Goal: Task Accomplishment & Management: Manage account settings

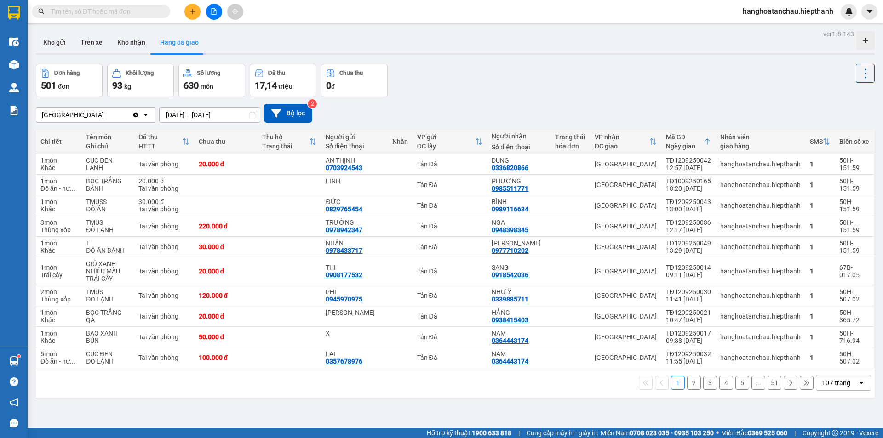
click at [63, 48] on button "Kho gửi" at bounding box center [54, 42] width 37 height 22
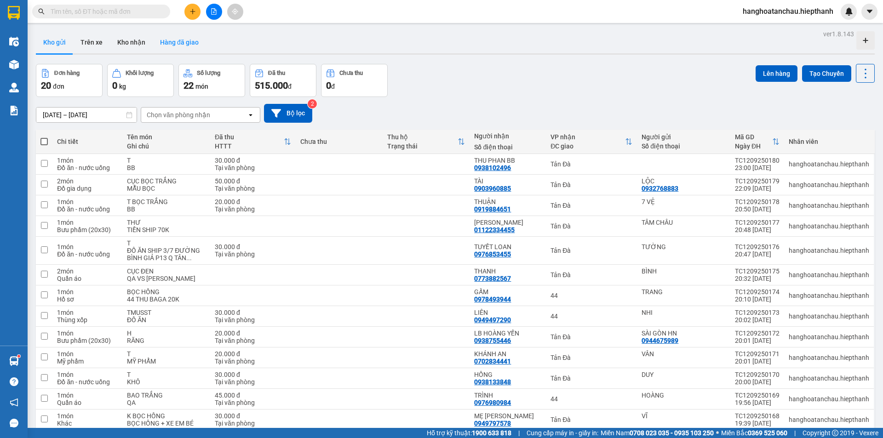
click at [183, 49] on button "Hàng đã giao" at bounding box center [179, 42] width 53 height 22
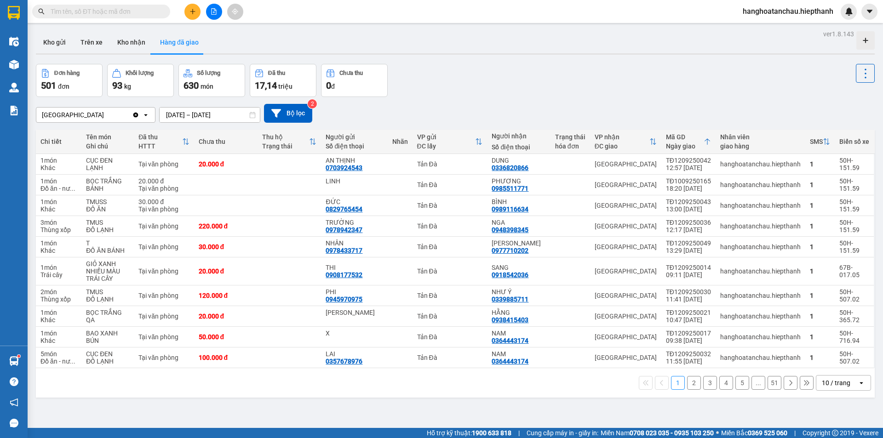
click at [212, 14] on icon "file-add" at bounding box center [214, 11] width 6 height 6
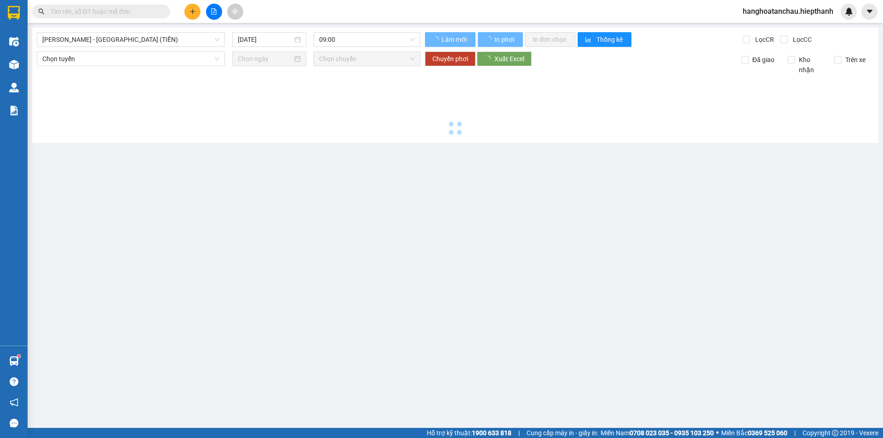
type input "[DATE]"
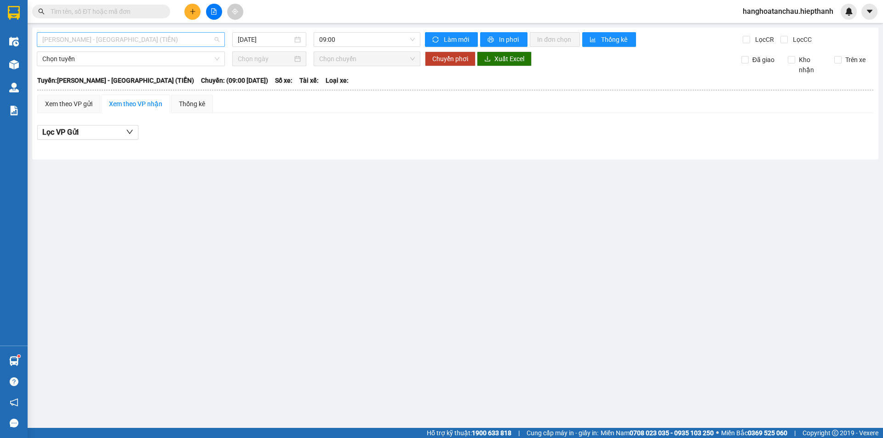
click at [145, 38] on span "[PERSON_NAME] - [GEOGRAPHIC_DATA] (TIỀN)" at bounding box center [130, 40] width 177 height 14
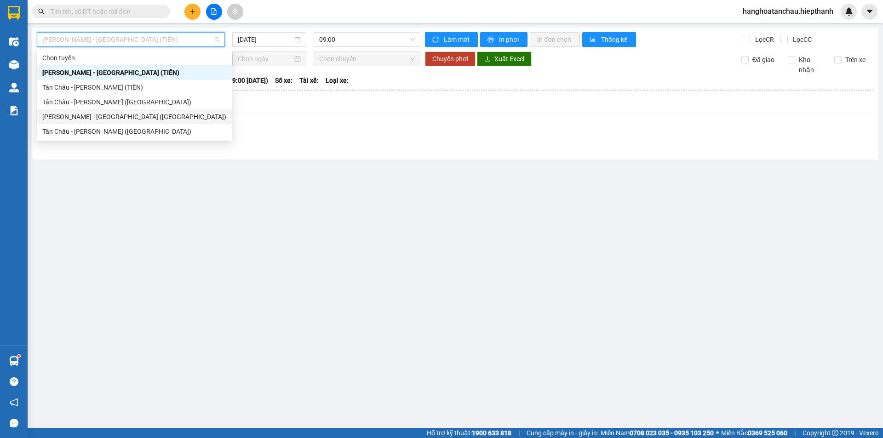
click at [122, 113] on div "[PERSON_NAME] - [GEOGRAPHIC_DATA] ([GEOGRAPHIC_DATA])" at bounding box center [134, 117] width 184 height 10
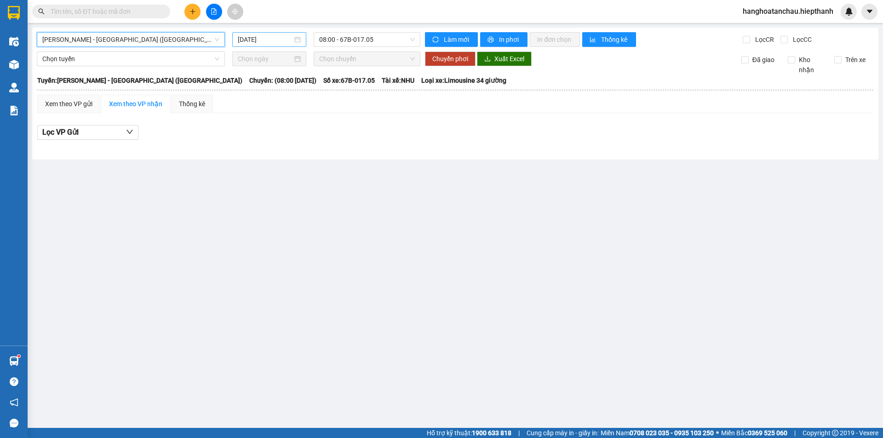
click at [277, 38] on input "13/09/2025" at bounding box center [265, 39] width 55 height 10
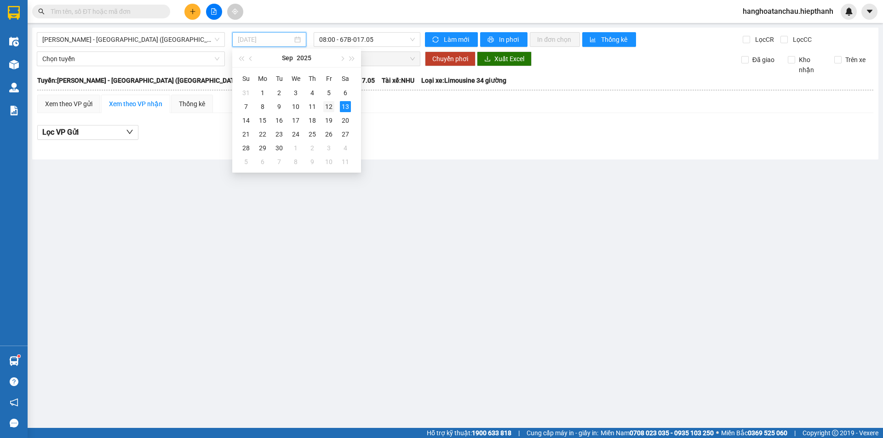
click at [328, 109] on div "12" at bounding box center [328, 106] width 11 height 11
type input "[DATE]"
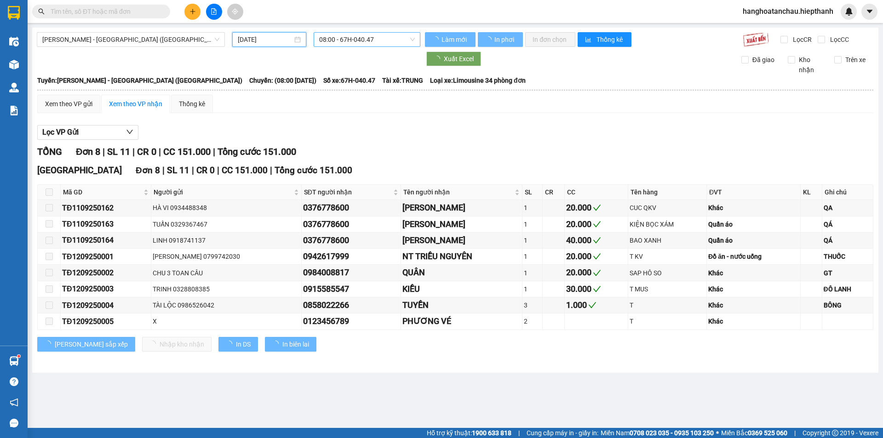
click at [348, 33] on span "08:00 - 67H-040.47" at bounding box center [367, 40] width 96 height 14
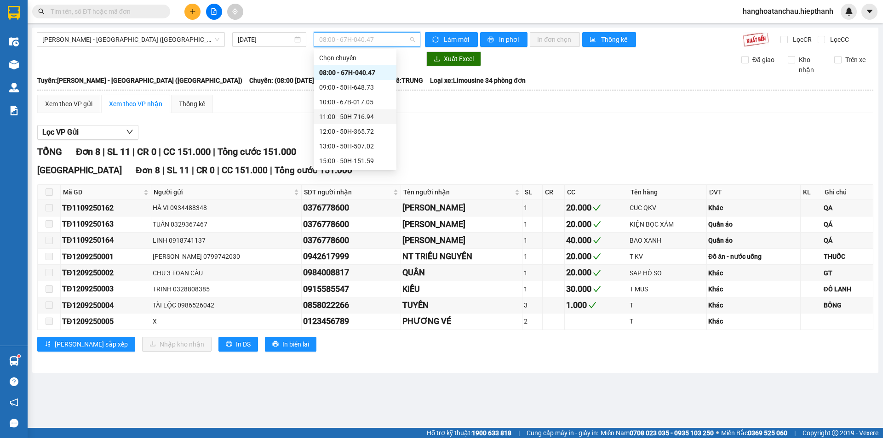
scroll to position [74, 0]
click at [345, 112] on div "19:00 - 50H-931.14" at bounding box center [355, 117] width 72 height 10
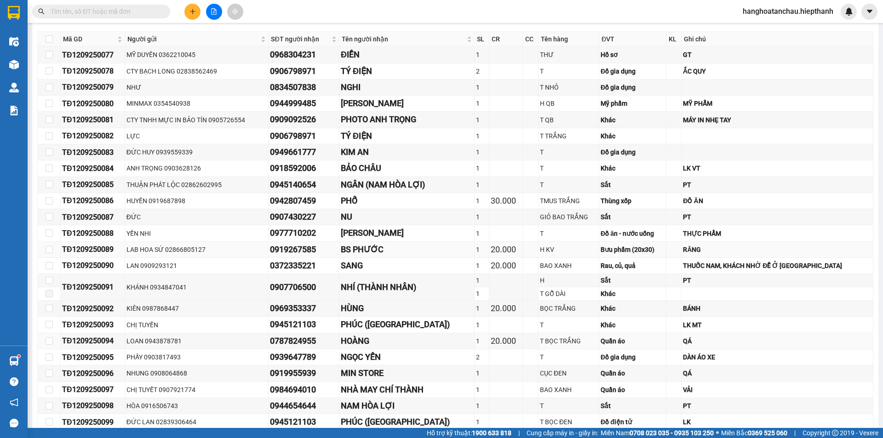
scroll to position [77, 0]
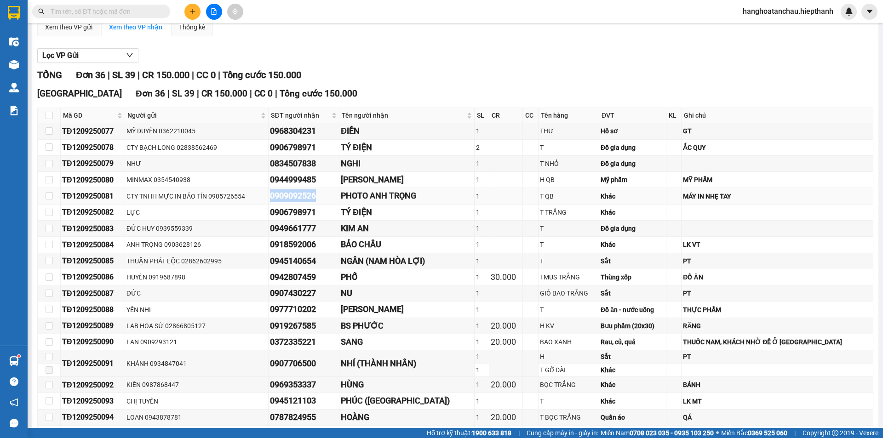
drag, startPoint x: 335, startPoint y: 195, endPoint x: 287, endPoint y: 195, distance: 47.8
click at [287, 195] on div "0909092526" at bounding box center [304, 195] width 68 height 13
drag, startPoint x: 51, startPoint y: 115, endPoint x: 97, endPoint y: 176, distance: 75.5
click at [51, 115] on input "checkbox" at bounding box center [49, 115] width 7 height 7
checkbox input "true"
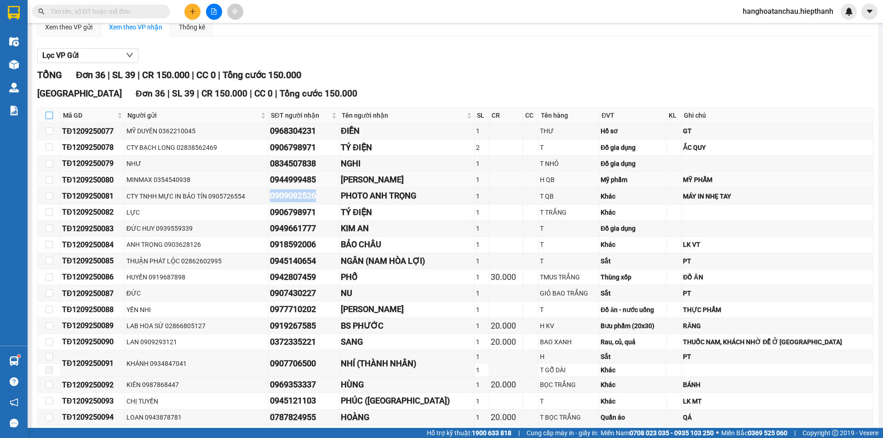
checkbox input "true"
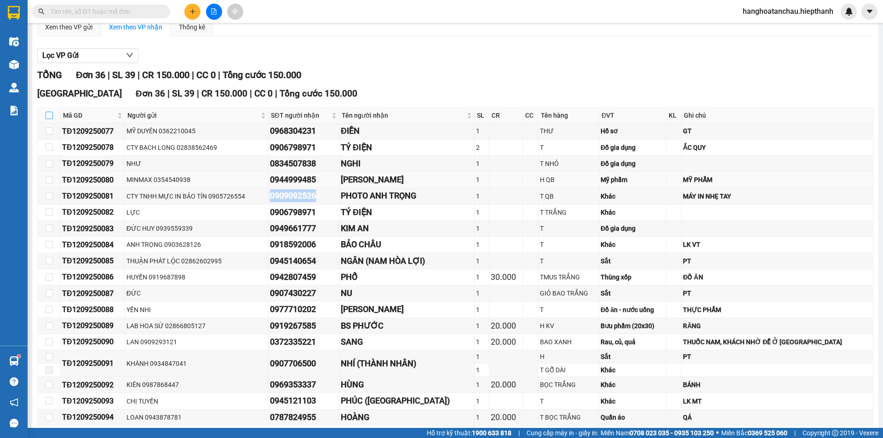
checkbox input "true"
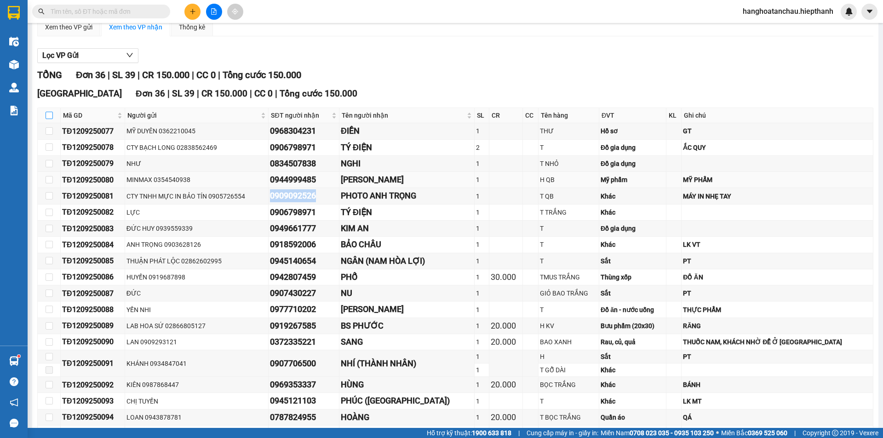
checkbox input "true"
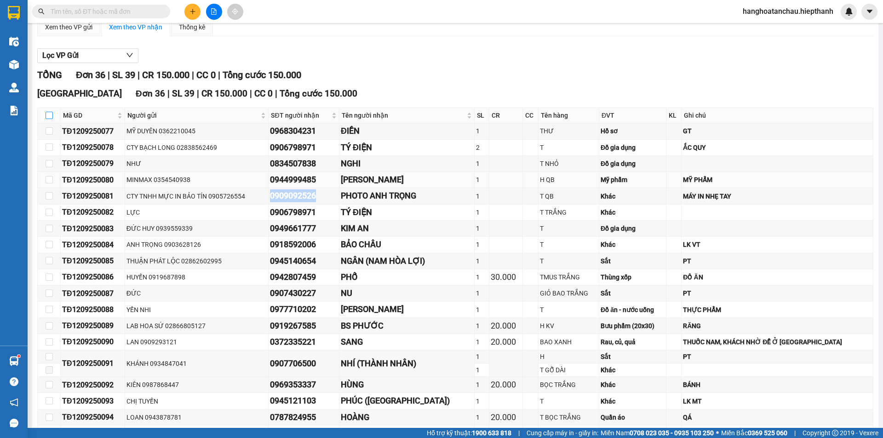
checkbox input "true"
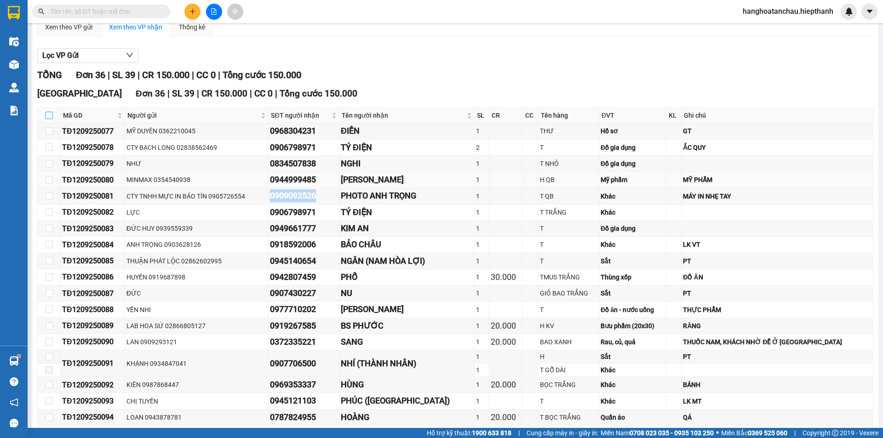
checkbox input "true"
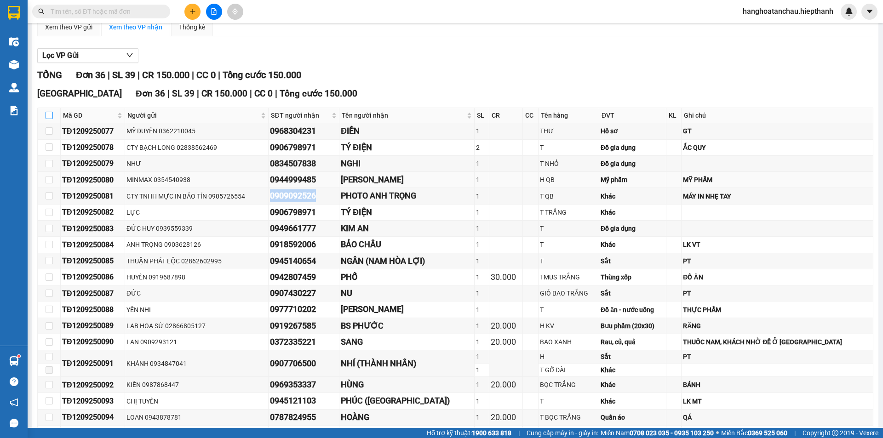
checkbox input "true"
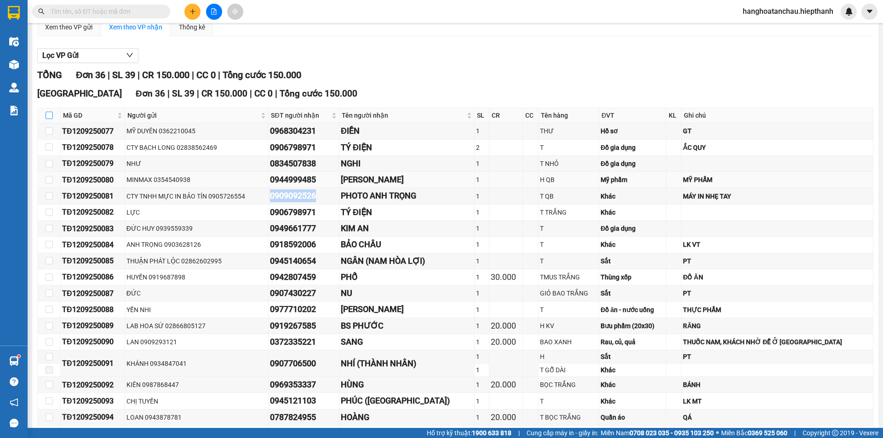
checkbox input "true"
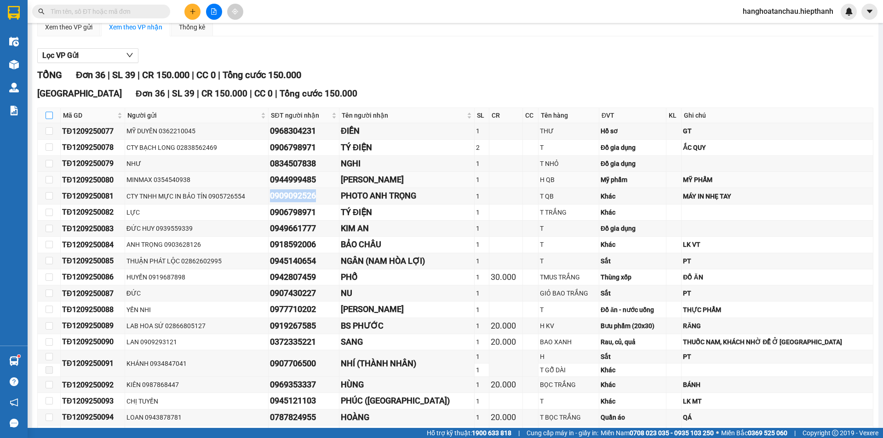
checkbox input "true"
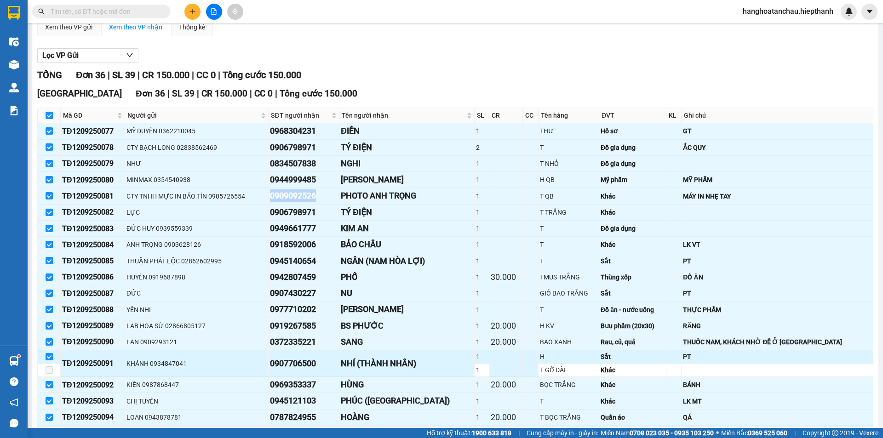
scroll to position [414, 0]
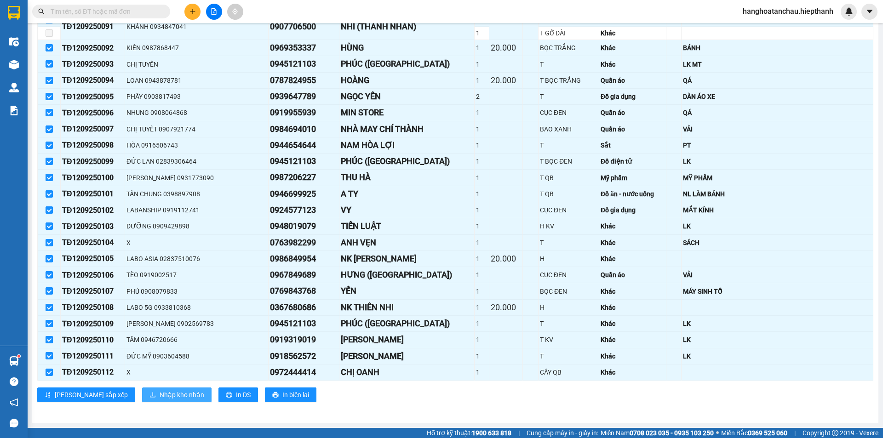
click at [159, 393] on span "Nhập kho nhận" at bounding box center [181, 395] width 45 height 10
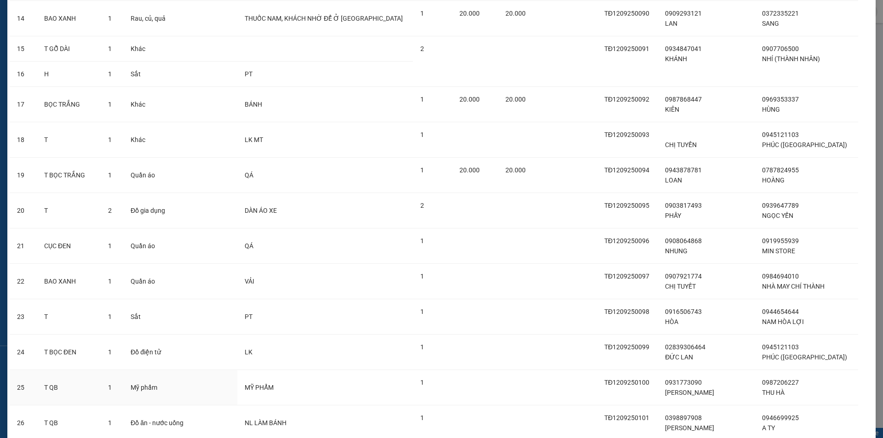
scroll to position [996, 0]
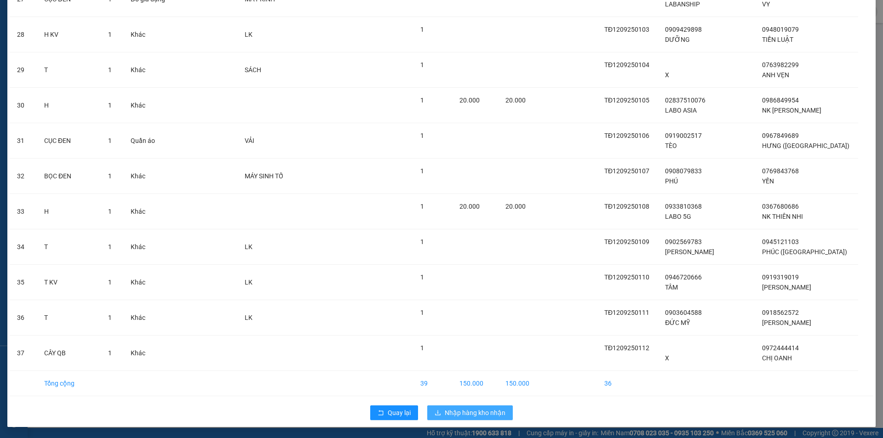
click at [469, 411] on span "Nhập hàng kho nhận" at bounding box center [474, 413] width 61 height 10
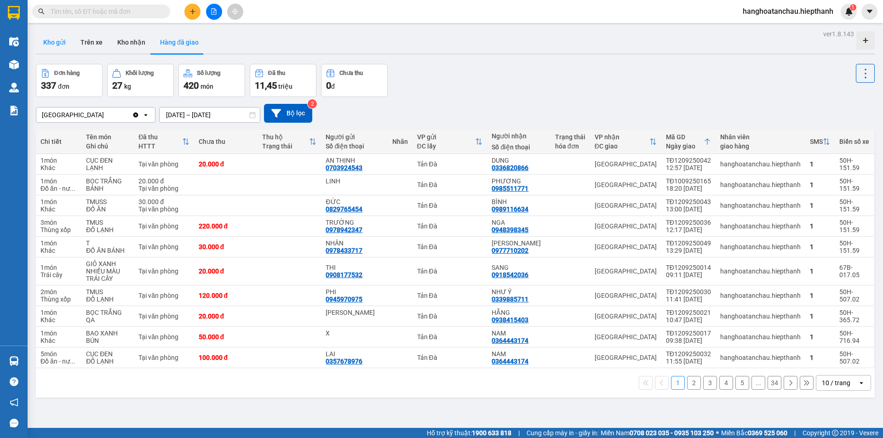
click at [56, 48] on button "Kho gửi" at bounding box center [54, 42] width 37 height 22
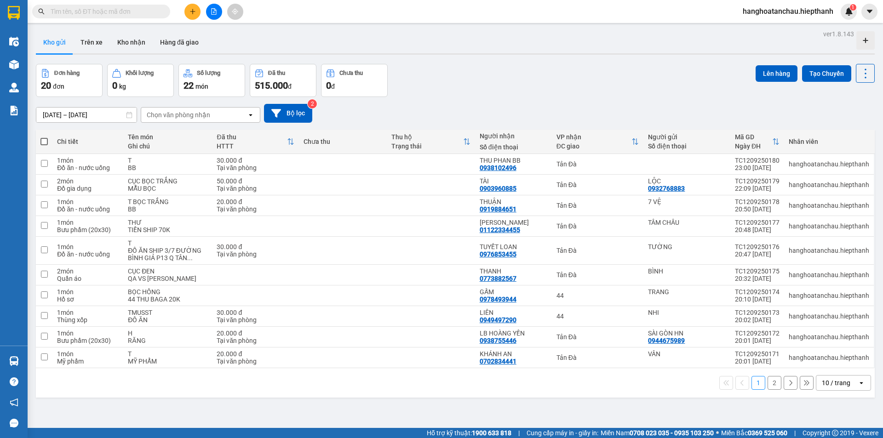
click at [843, 383] on div "10 / trang" at bounding box center [836, 383] width 41 height 15
click at [832, 360] on span "100 / trang" at bounding box center [832, 362] width 33 height 9
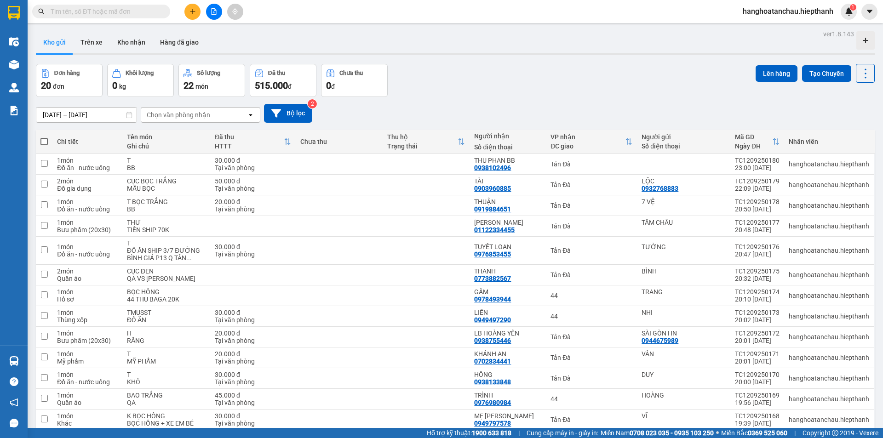
click at [162, 113] on div "Chọn văn phòng nhận" at bounding box center [178, 114] width 63 height 9
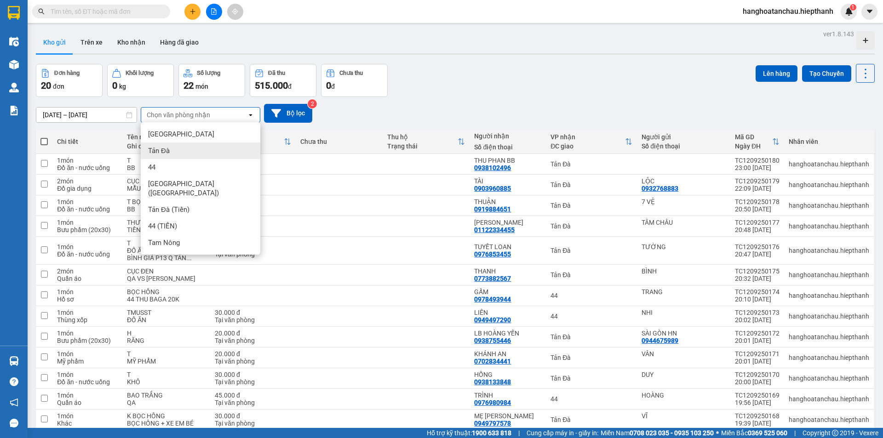
click at [174, 156] on div "Tản Đà" at bounding box center [201, 150] width 120 height 17
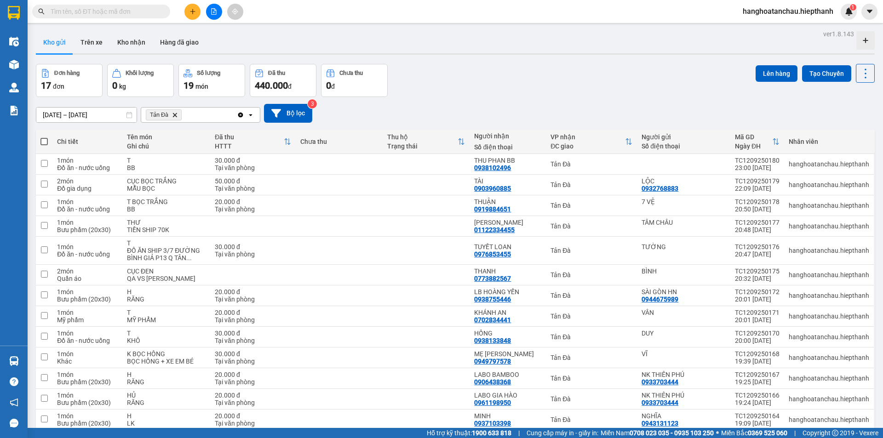
click at [44, 142] on span at bounding box center [43, 141] width 7 height 7
click at [44, 137] on input "checkbox" at bounding box center [44, 137] width 0 height 0
checkbox input "true"
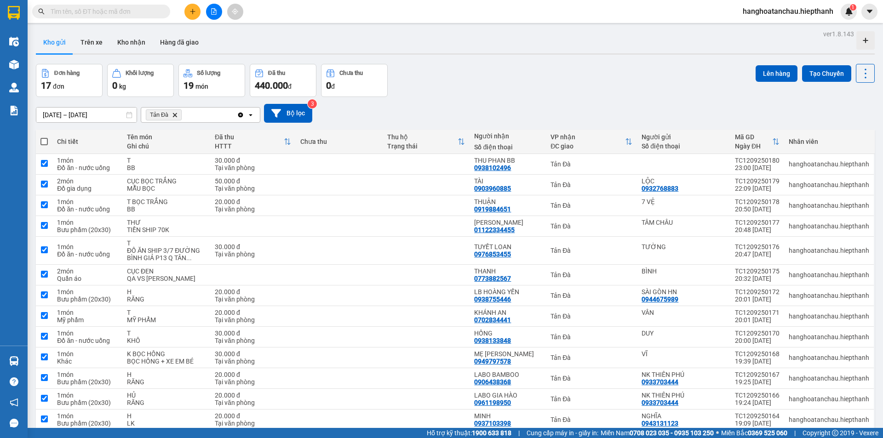
checkbox input "true"
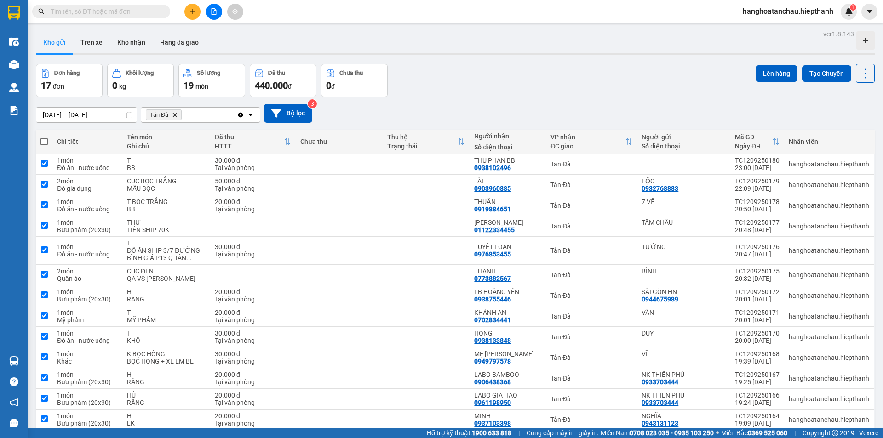
checkbox input "true"
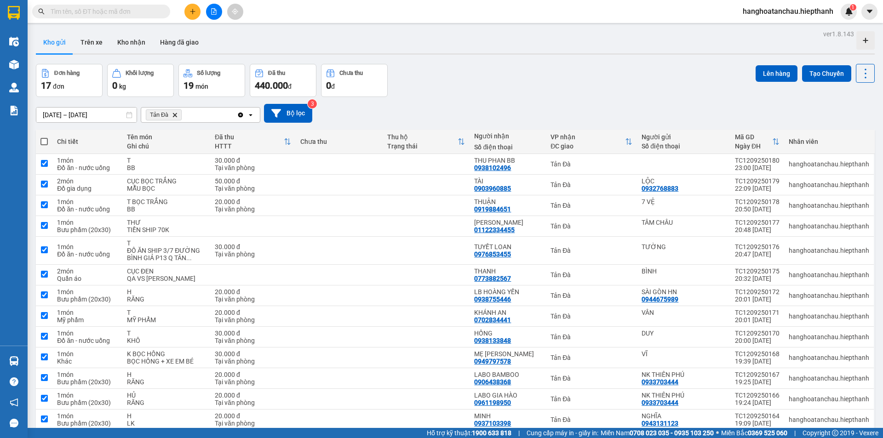
checkbox input "true"
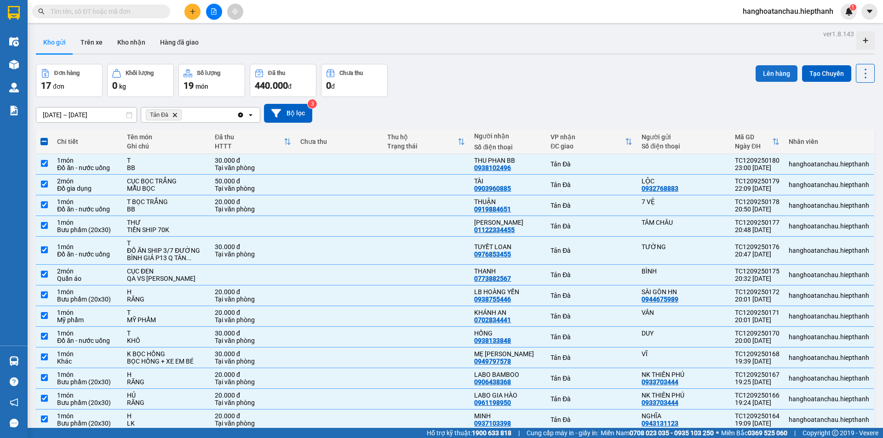
click at [757, 78] on button "Lên hàng" at bounding box center [776, 73] width 42 height 17
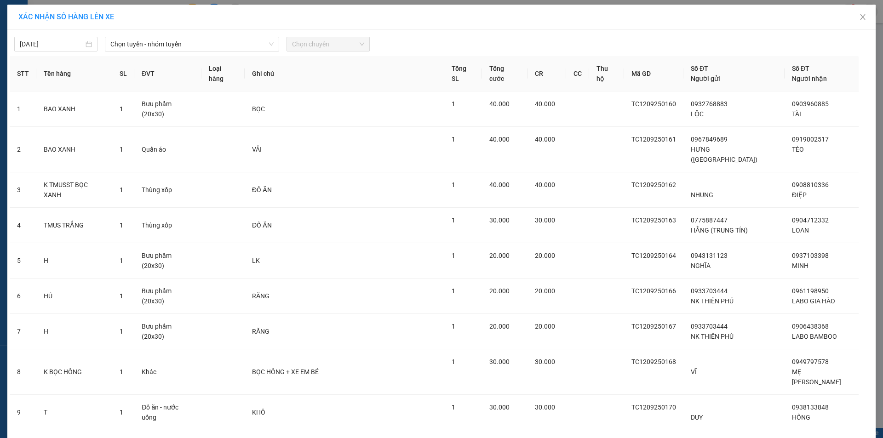
click at [201, 36] on div "13/09/2025 Chọn tuyến - nhóm tuyến Chọn chuyến" at bounding box center [441, 41] width 863 height 19
click at [201, 42] on span "Chọn tuyến - nhóm tuyến" at bounding box center [191, 44] width 163 height 14
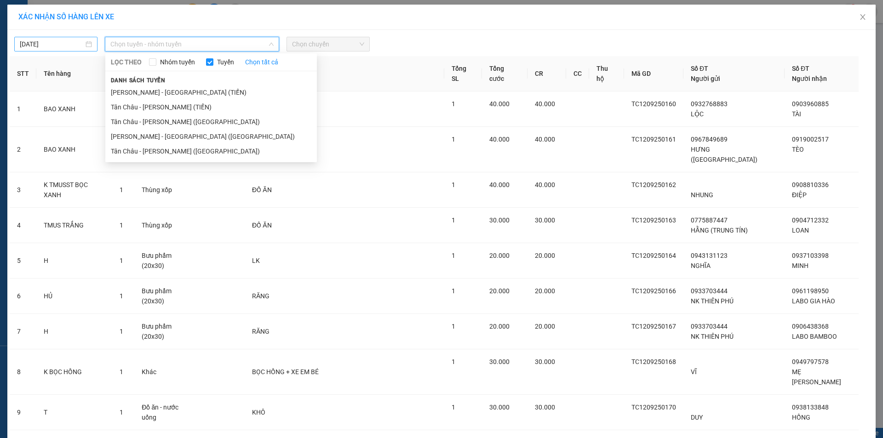
click at [70, 40] on body "Kết quả tìm kiếm ( 0 ) Bộ lọc No Data hanghoatanchau.hiepthanh 1 Điều hành xe K…" at bounding box center [441, 219] width 883 height 438
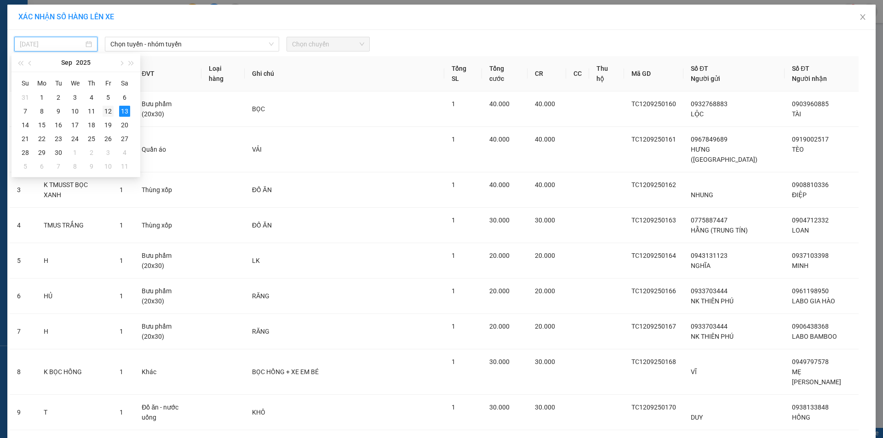
click at [104, 111] on div "12" at bounding box center [107, 111] width 11 height 11
type input "[DATE]"
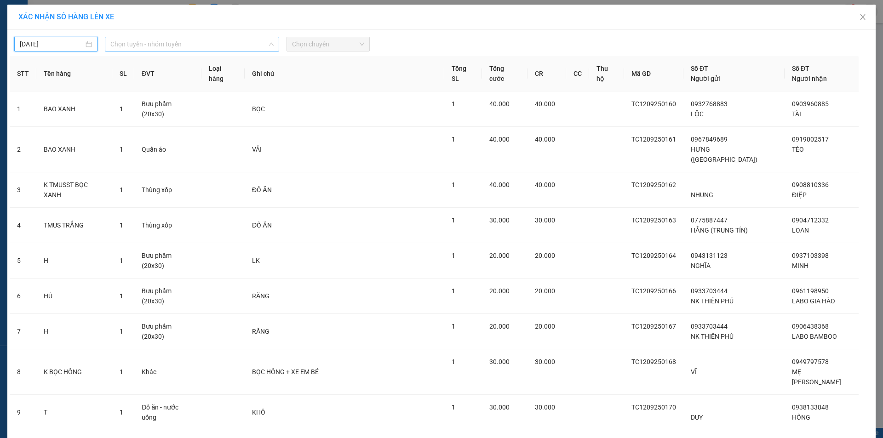
click at [159, 46] on span "Chọn tuyến - nhóm tuyến" at bounding box center [191, 44] width 163 height 14
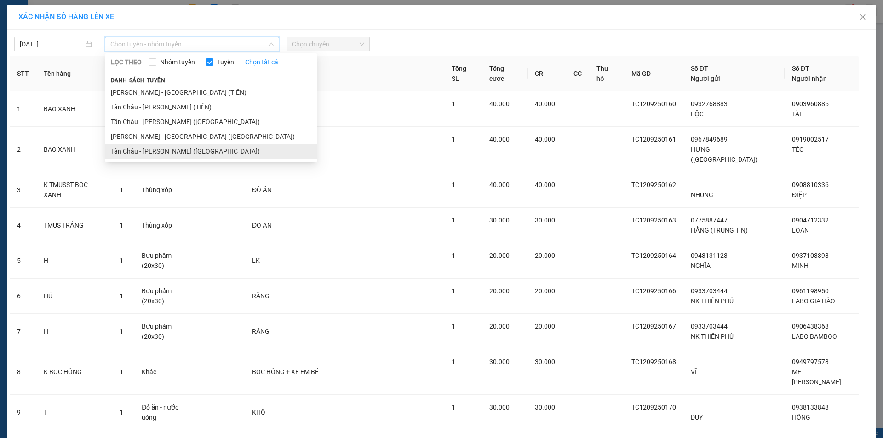
click at [171, 145] on li "Tân Châu - [PERSON_NAME] ([GEOGRAPHIC_DATA])" at bounding box center [210, 151] width 211 height 15
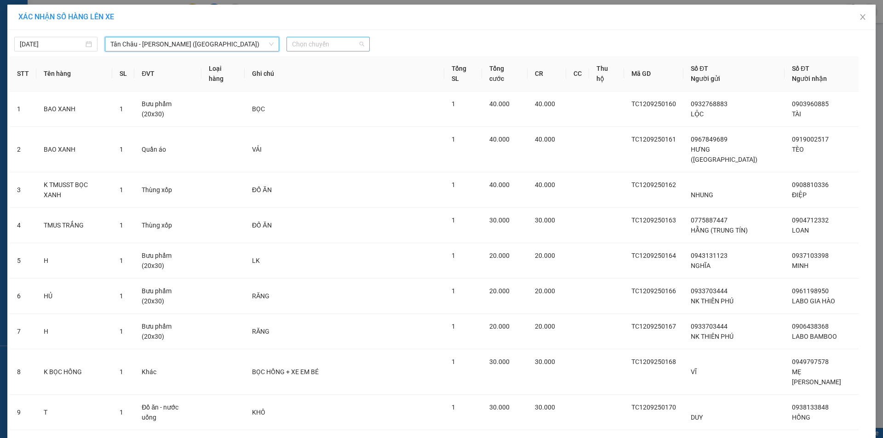
click at [298, 43] on span "Chọn chuyến" at bounding box center [328, 44] width 72 height 14
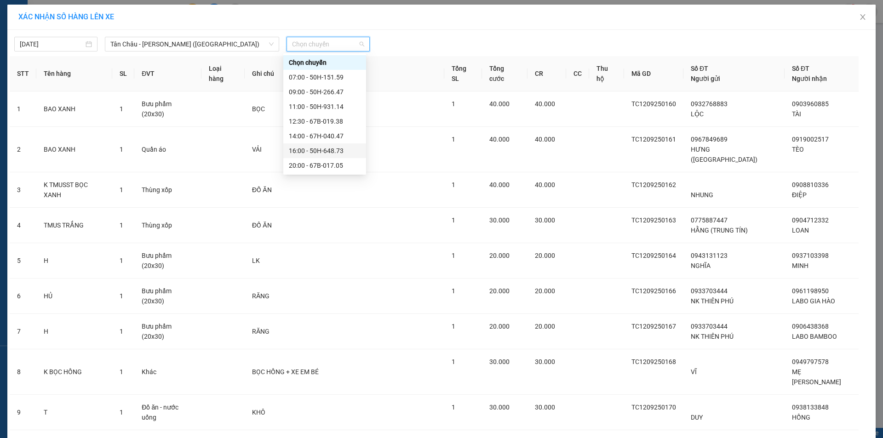
scroll to position [44, 0]
click at [330, 131] on div "22:00 - 50H-716.94" at bounding box center [325, 136] width 72 height 10
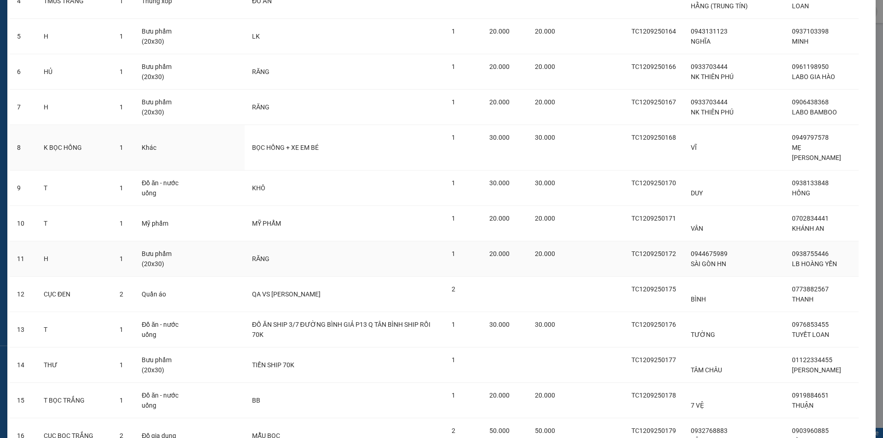
scroll to position [328, 0]
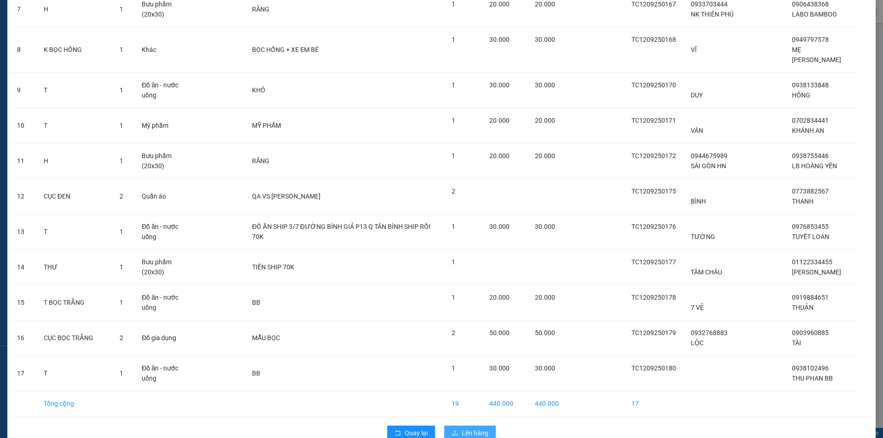
click at [482, 428] on span "Lên hàng" at bounding box center [474, 433] width 27 height 10
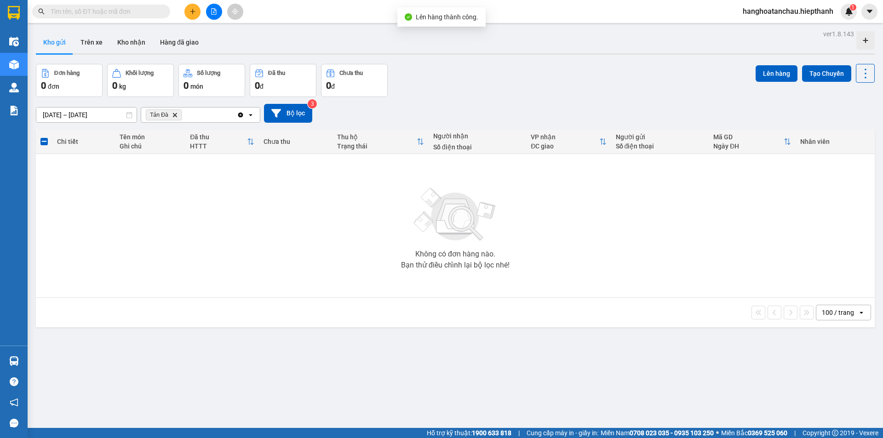
click at [177, 114] on icon "Delete" at bounding box center [175, 115] width 6 height 6
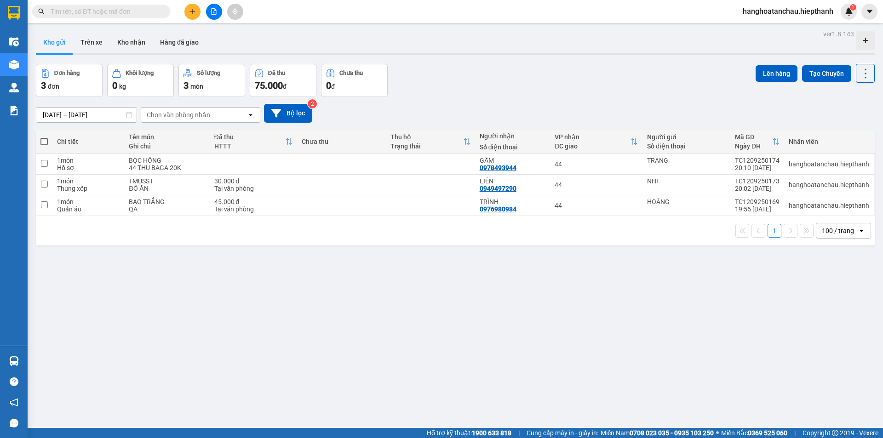
click at [43, 141] on span at bounding box center [43, 141] width 7 height 7
click at [44, 137] on input "checkbox" at bounding box center [44, 137] width 0 height 0
checkbox input "true"
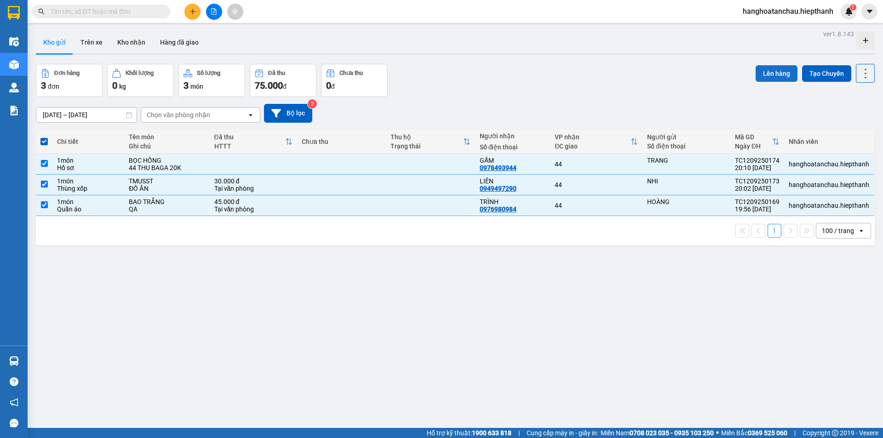
click at [769, 77] on button "Lên hàng" at bounding box center [776, 73] width 42 height 17
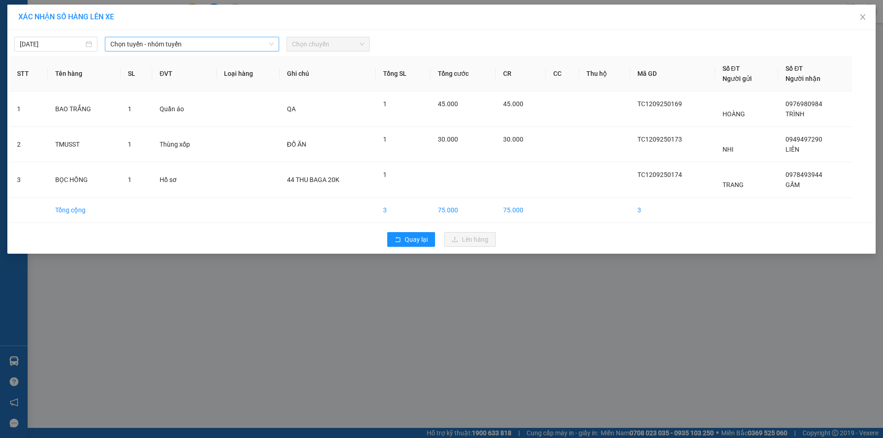
click at [157, 37] on span "Chọn tuyến - nhóm tuyến" at bounding box center [191, 44] width 163 height 14
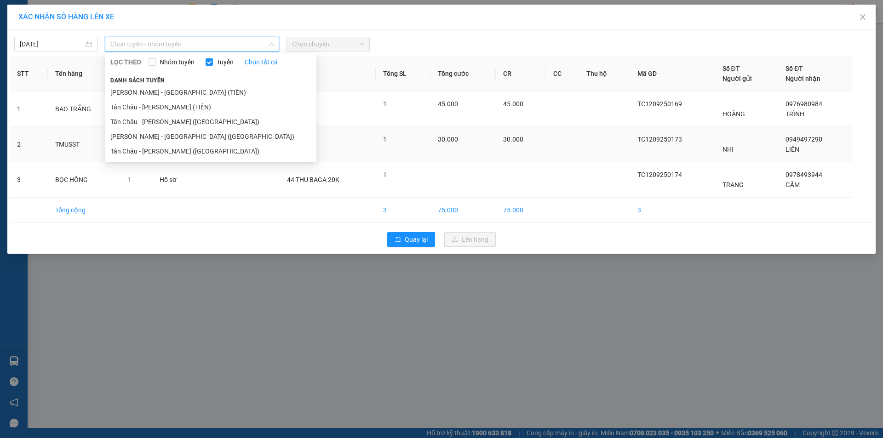
click at [135, 150] on li "Tân Châu - [PERSON_NAME] ([GEOGRAPHIC_DATA])" at bounding box center [210, 151] width 211 height 15
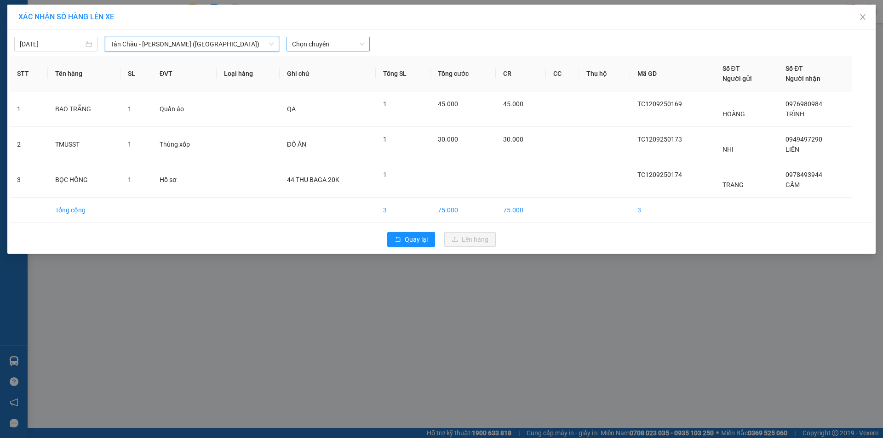
click at [317, 41] on span "Chọn chuyến" at bounding box center [328, 44] width 72 height 14
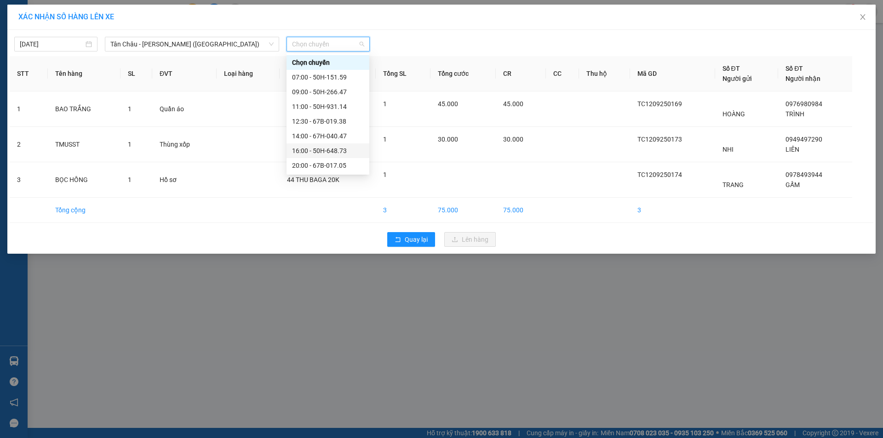
scroll to position [44, 0]
click at [318, 149] on div "23:00 - 50H-365.72" at bounding box center [328, 151] width 72 height 10
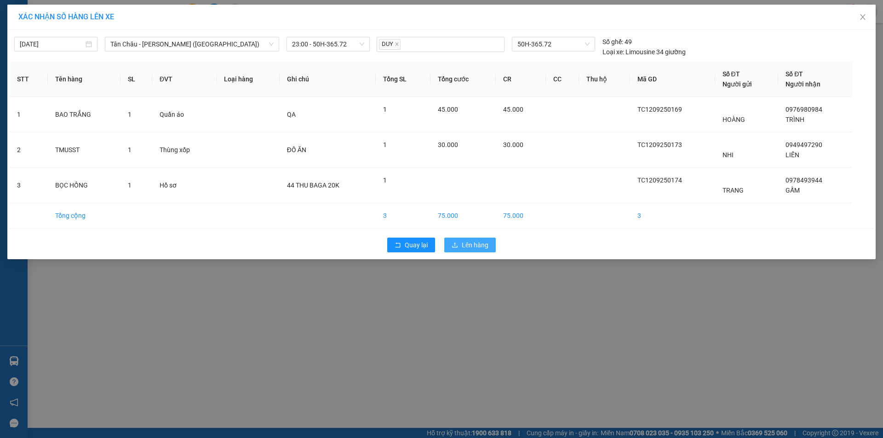
click at [455, 243] on icon "upload" at bounding box center [455, 244] width 6 height 5
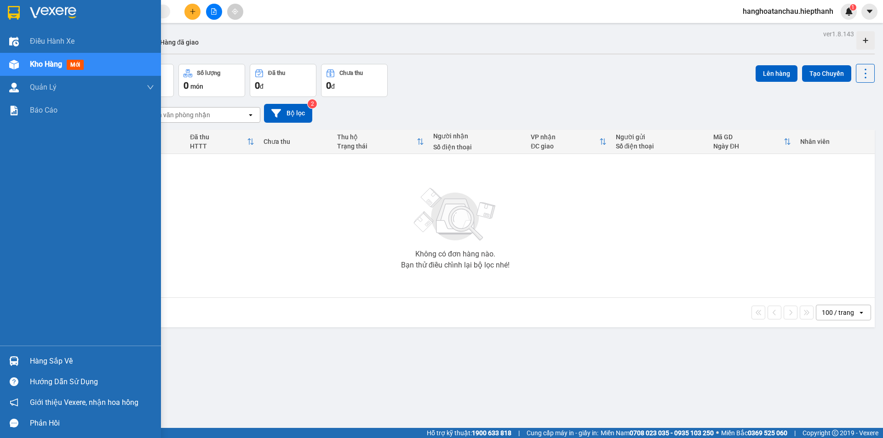
click at [17, 12] on img at bounding box center [14, 13] width 12 height 14
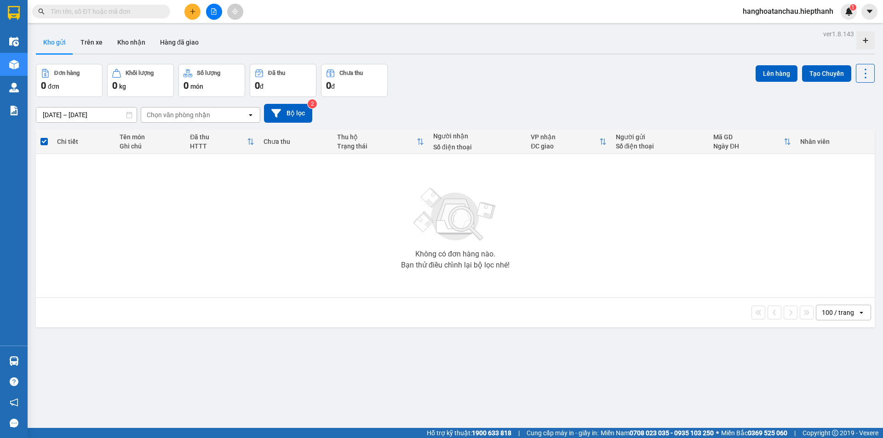
drag, startPoint x: 98, startPoint y: 259, endPoint x: 92, endPoint y: 253, distance: 8.5
click at [95, 257] on div "Không có đơn hàng nào. Bạn thử điều chỉnh lại bộ lọc nhé!" at bounding box center [454, 226] width 829 height 138
click at [123, 12] on input "text" at bounding box center [105, 11] width 108 height 10
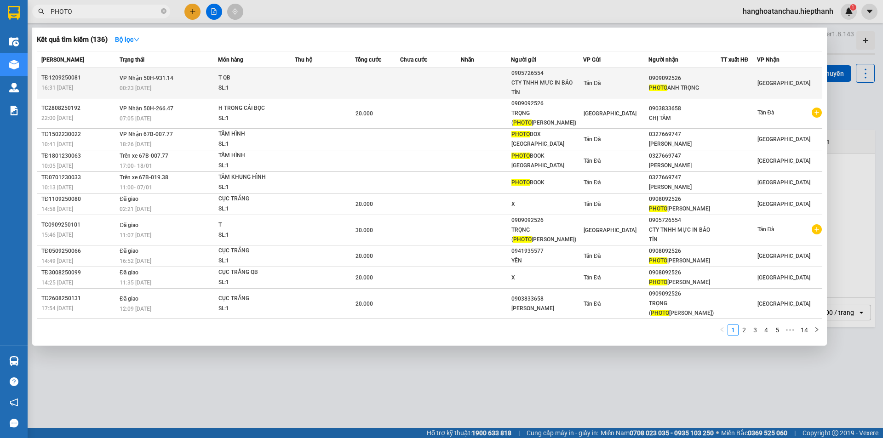
type input "PHOTO"
click at [258, 85] on div "SL: 1" at bounding box center [252, 88] width 69 height 10
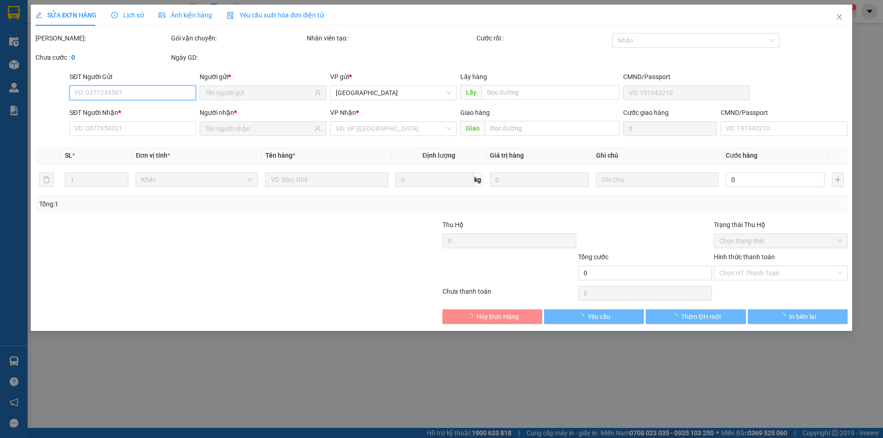
type input "0905726554"
type input "CTY TNHH MỰC IN BẢO TÍN"
type input "0909092526"
type input "PHOTO ANH TRỌNG"
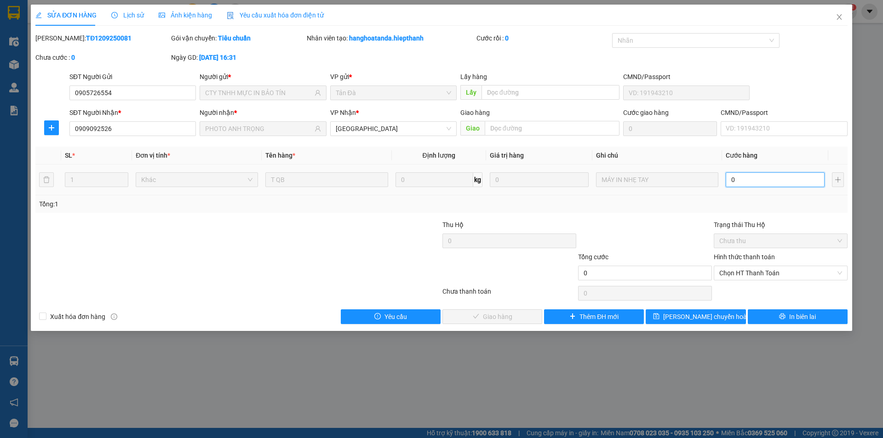
click at [797, 179] on input "0" at bounding box center [774, 179] width 99 height 15
type input "3"
type input "30"
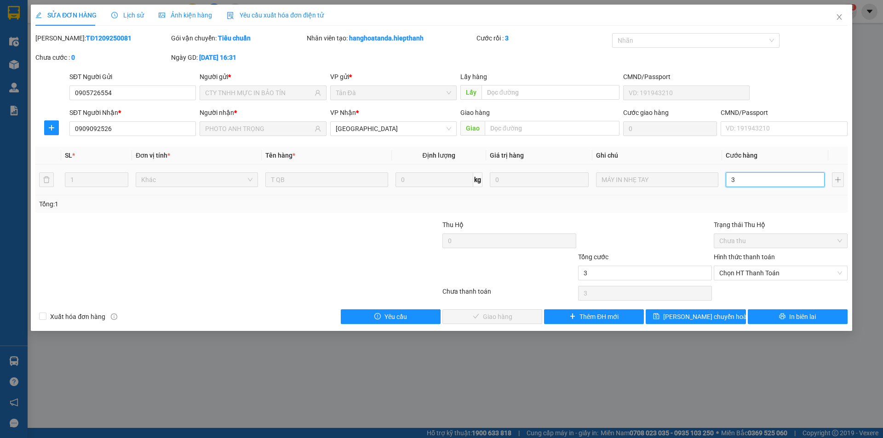
type input "30"
type input "30.000"
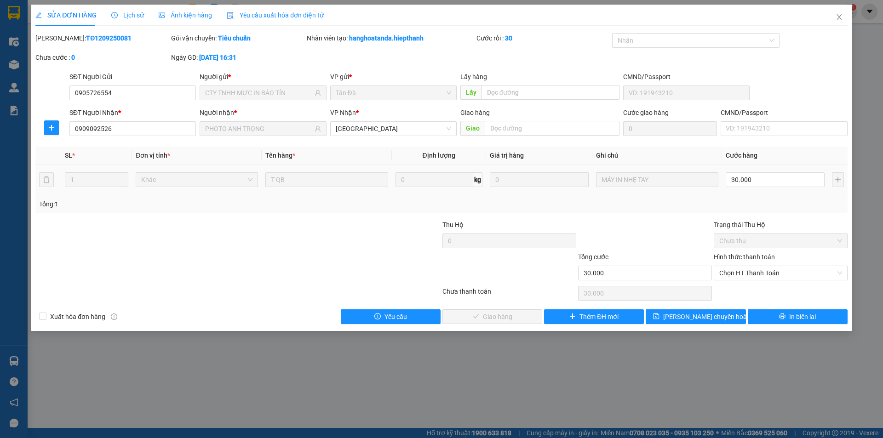
click at [788, 213] on div "Total Paid Fee 0 Total UnPaid Fee 0 Cash Collection Total Fee Mã ĐH: TĐ12092500…" at bounding box center [441, 178] width 812 height 291
click at [782, 273] on span "Chọn HT Thanh Toán" at bounding box center [780, 273] width 123 height 14
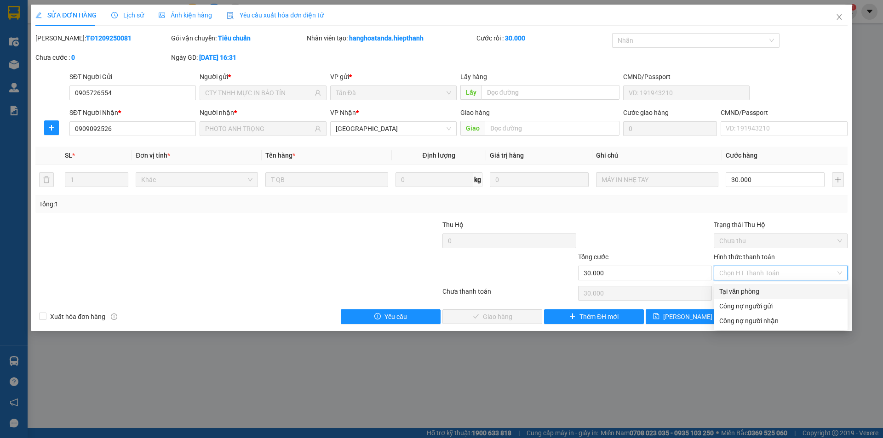
click at [775, 290] on div "Tại văn phòng" at bounding box center [780, 291] width 123 height 10
type input "0"
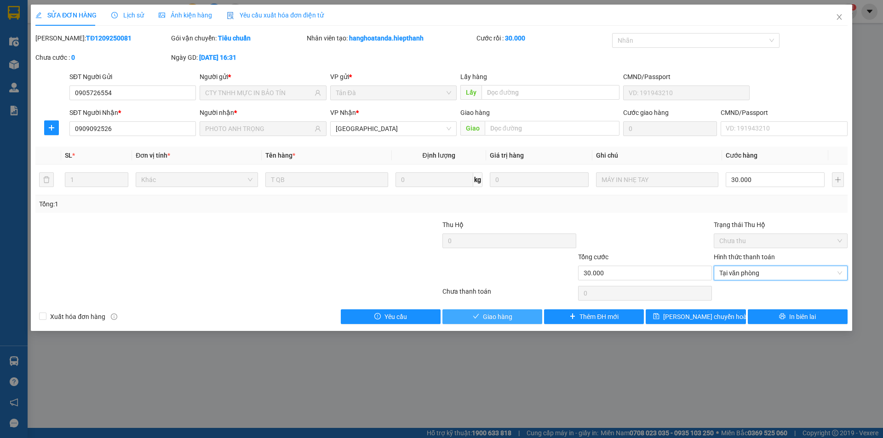
click at [492, 314] on span "Giao hàng" at bounding box center [497, 317] width 29 height 10
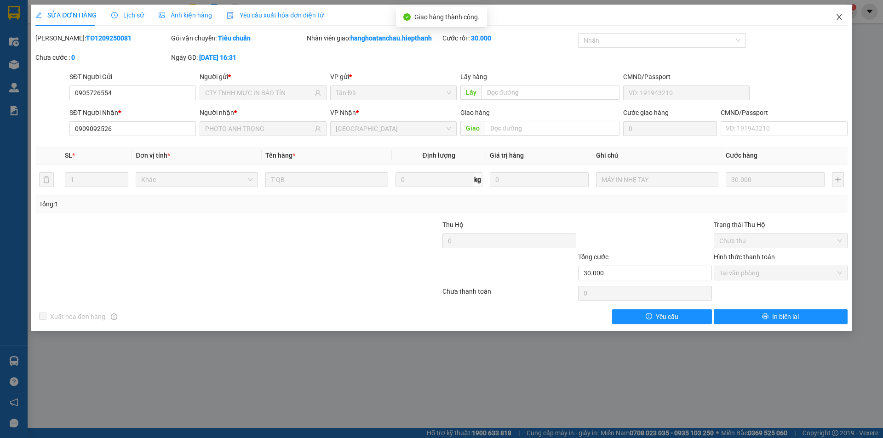
click at [838, 17] on icon "close" at bounding box center [838, 17] width 5 height 6
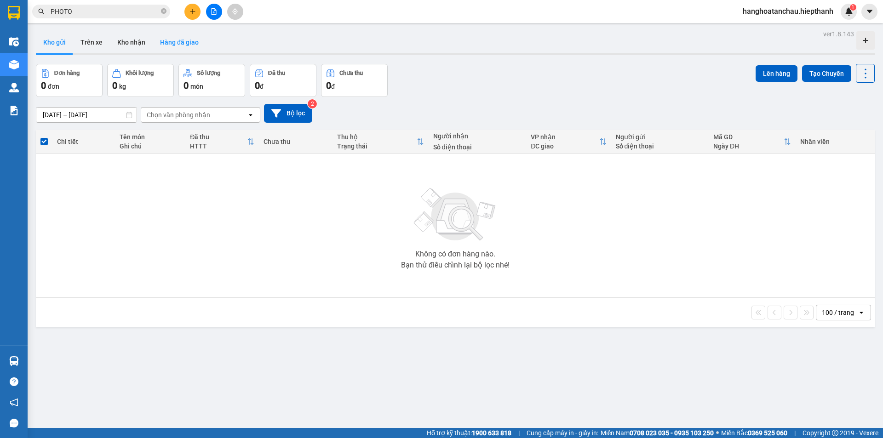
click at [188, 49] on button "Hàng đã giao" at bounding box center [179, 42] width 53 height 22
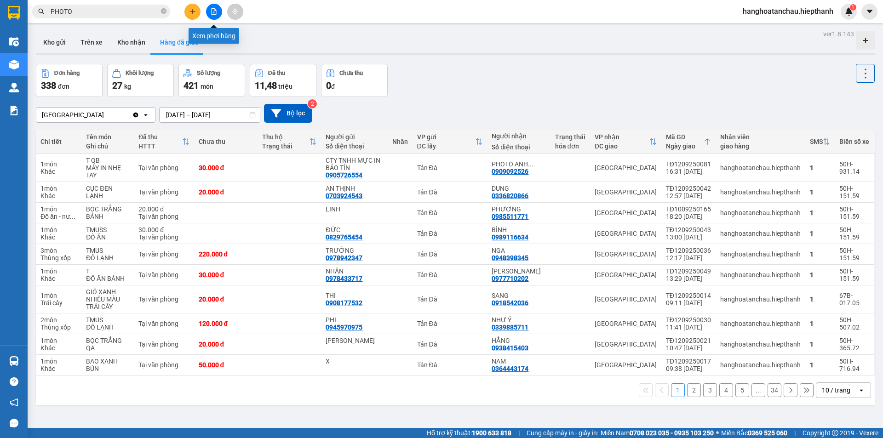
click at [215, 15] on button at bounding box center [214, 12] width 16 height 16
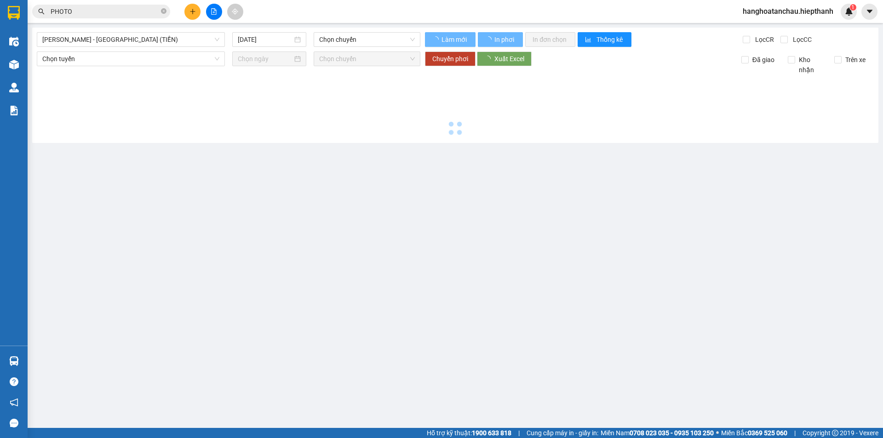
type input "13/09/2025"
click at [116, 28] on div "Hồ Chí Minh - Tân Châu (TIỀN) 13/09/2025 Chọn chuyến Làm mới In phơi In đơn chọ…" at bounding box center [455, 85] width 846 height 115
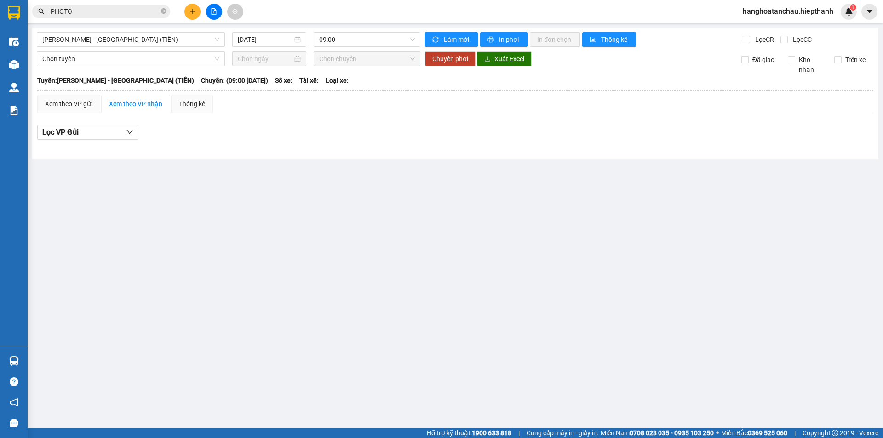
click at [116, 30] on div "Hồ Chí Minh - Tân Châu (TIỀN) 13/09/2025 09:00 Làm mới In phơi In đơn chọn Thốn…" at bounding box center [455, 94] width 846 height 132
click at [114, 42] on span "[PERSON_NAME] - [GEOGRAPHIC_DATA] (TIỀN)" at bounding box center [130, 40] width 177 height 14
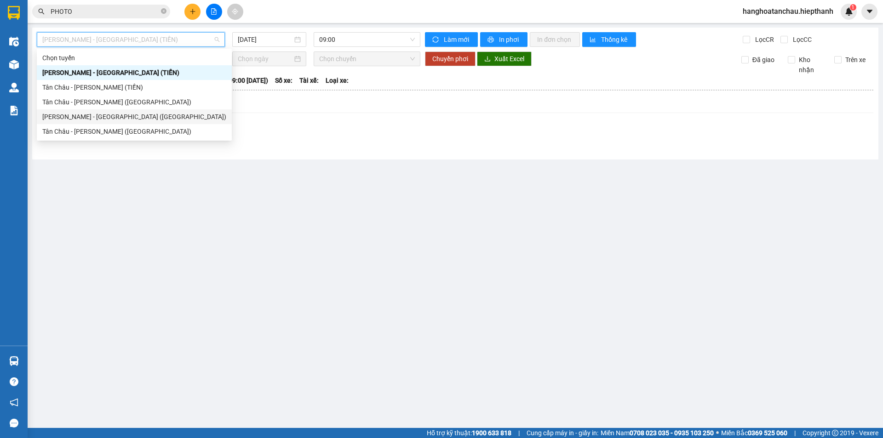
click at [87, 121] on div "[PERSON_NAME] - [GEOGRAPHIC_DATA] ([GEOGRAPHIC_DATA])" at bounding box center [134, 117] width 184 height 10
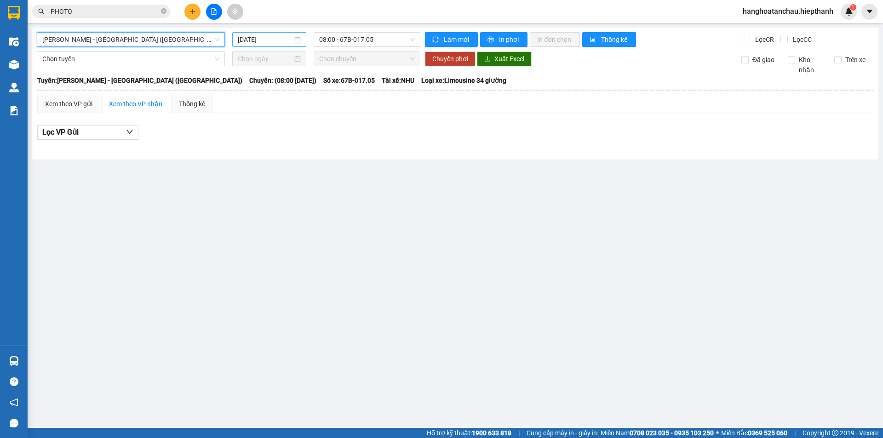
click at [288, 40] on input "13/09/2025" at bounding box center [265, 39] width 55 height 10
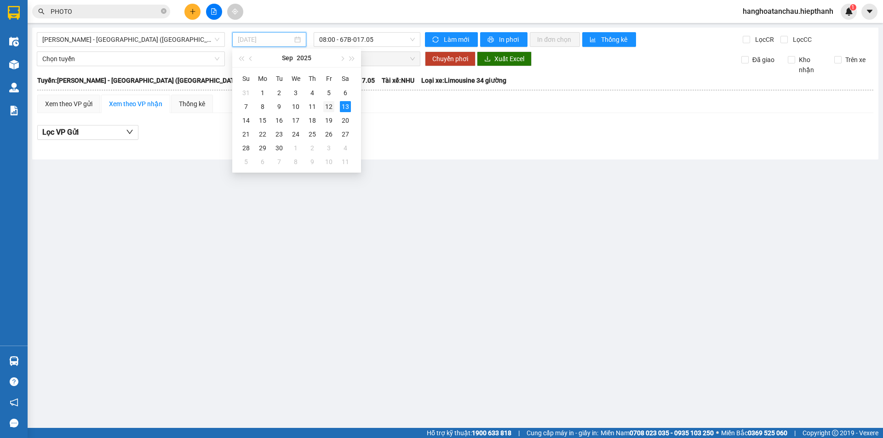
click at [330, 107] on div "12" at bounding box center [328, 106] width 11 height 11
type input "[DATE]"
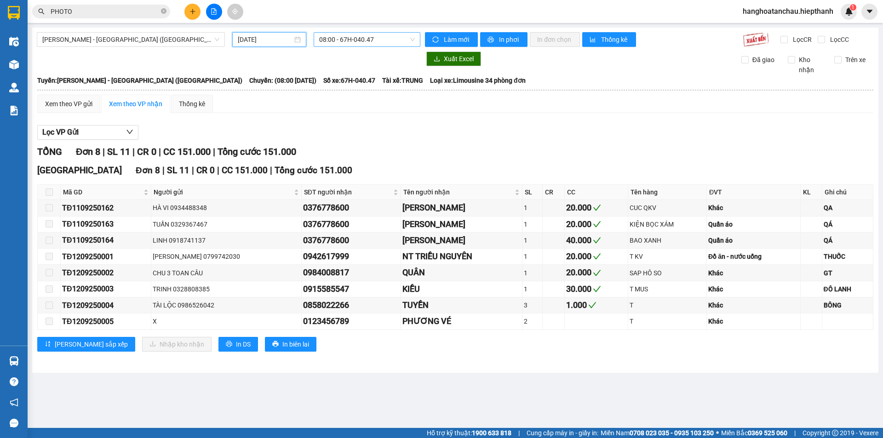
click at [380, 37] on span "08:00 - 67H-040.47" at bounding box center [367, 40] width 96 height 14
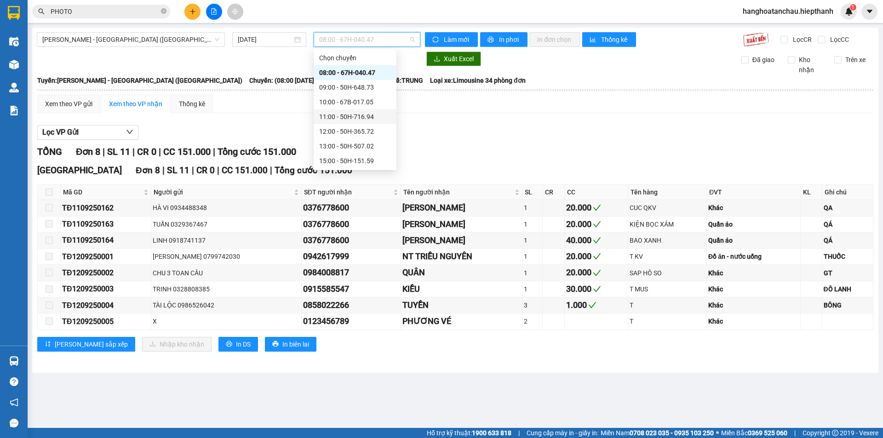
scroll to position [74, 0]
click at [116, 39] on span "[PERSON_NAME] - [GEOGRAPHIC_DATA] ([GEOGRAPHIC_DATA])" at bounding box center [130, 40] width 177 height 14
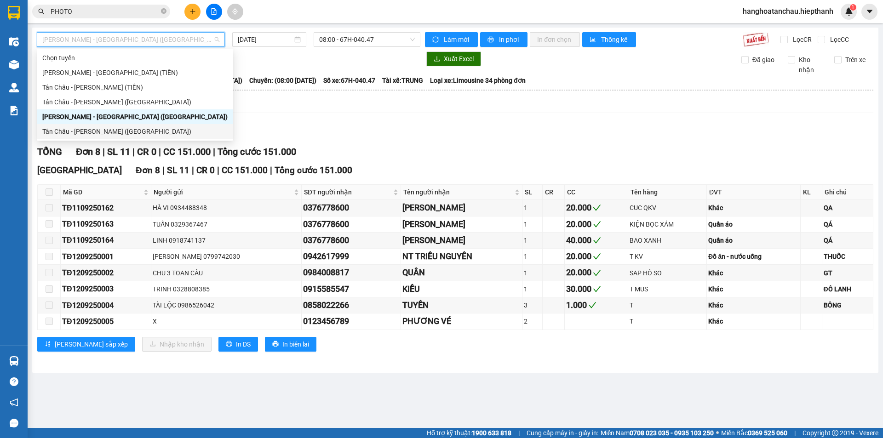
click at [84, 134] on div "Tân Châu - [PERSON_NAME] ([GEOGRAPHIC_DATA])" at bounding box center [134, 131] width 185 height 10
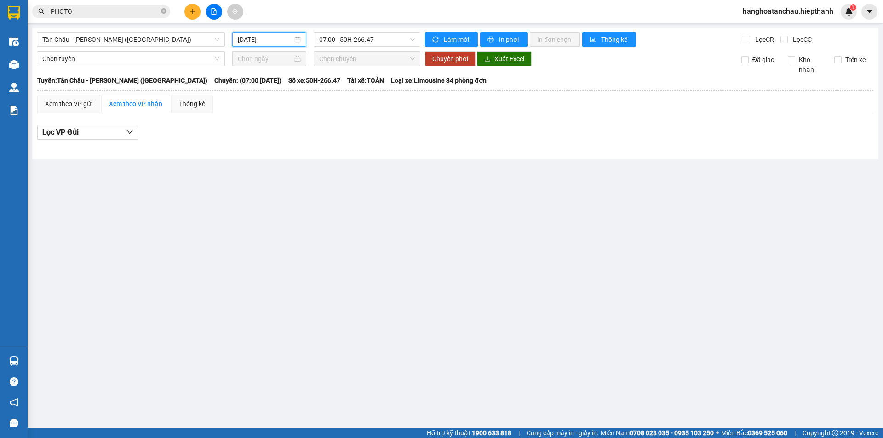
click at [265, 42] on input "13/09/2025" at bounding box center [265, 39] width 55 height 10
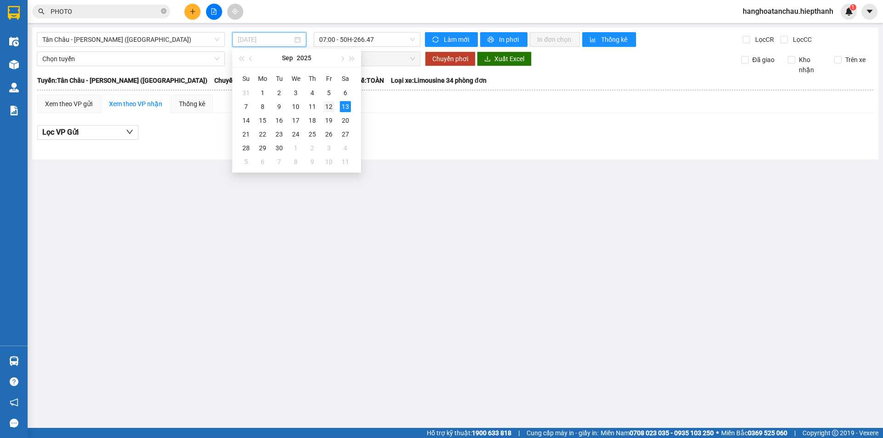
click at [329, 105] on div "12" at bounding box center [328, 106] width 11 height 11
type input "[DATE]"
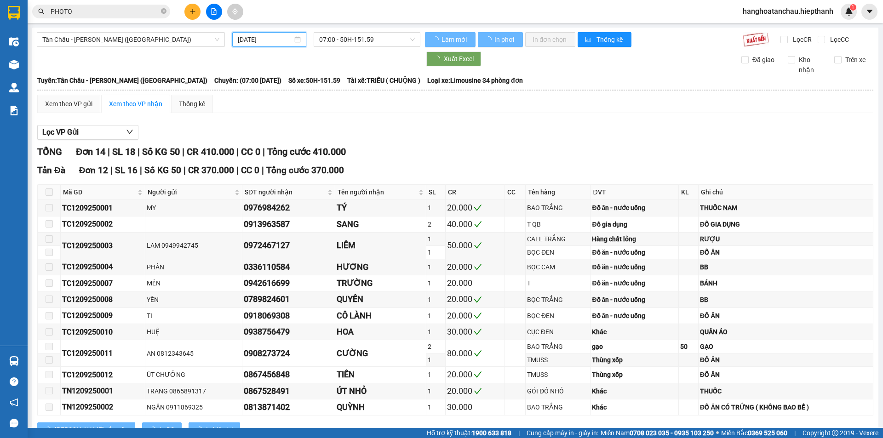
click at [372, 38] on span "07:00 - 50H-151.59" at bounding box center [367, 40] width 96 height 14
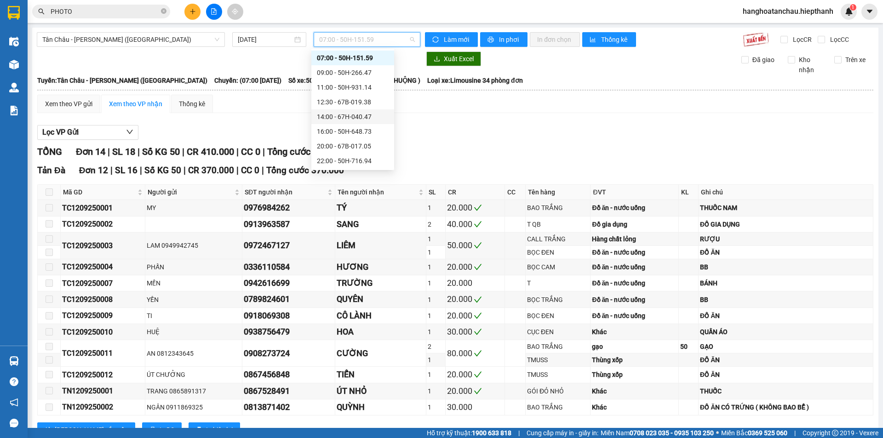
scroll to position [44, 0]
click at [333, 127] on div "22:00 - 50H-716.94" at bounding box center [353, 131] width 72 height 10
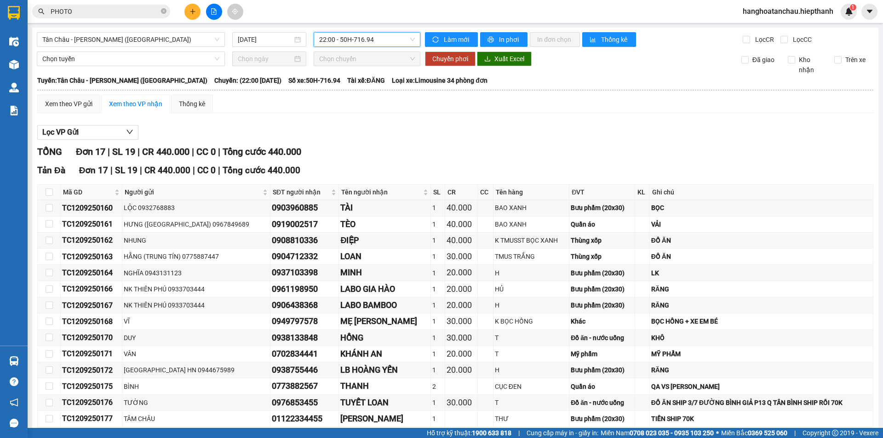
click at [369, 32] on div "Tân Châu - Hồ Chí Minh (Giường) 12/09/2025 22:00 22:00 - 50H-716.94 Làm mới In …" at bounding box center [455, 273] width 846 height 491
click at [369, 35] on span "22:00 - 50H-716.94" at bounding box center [367, 40] width 96 height 14
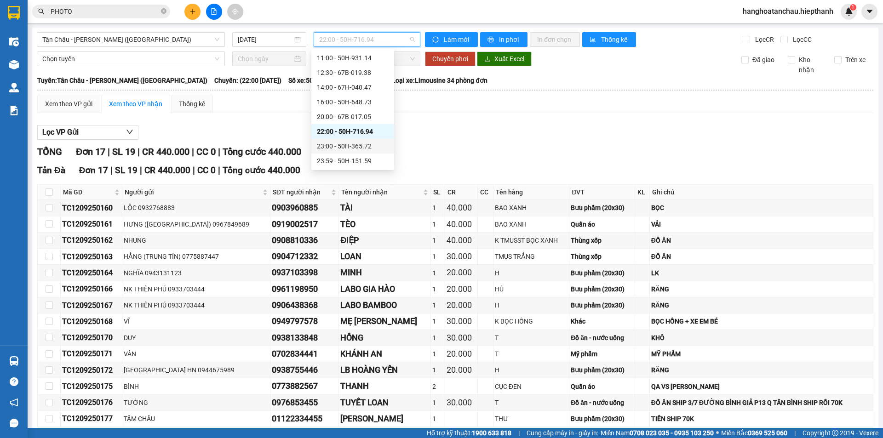
click at [363, 147] on div "23:00 - 50H-365.72" at bounding box center [353, 146] width 72 height 10
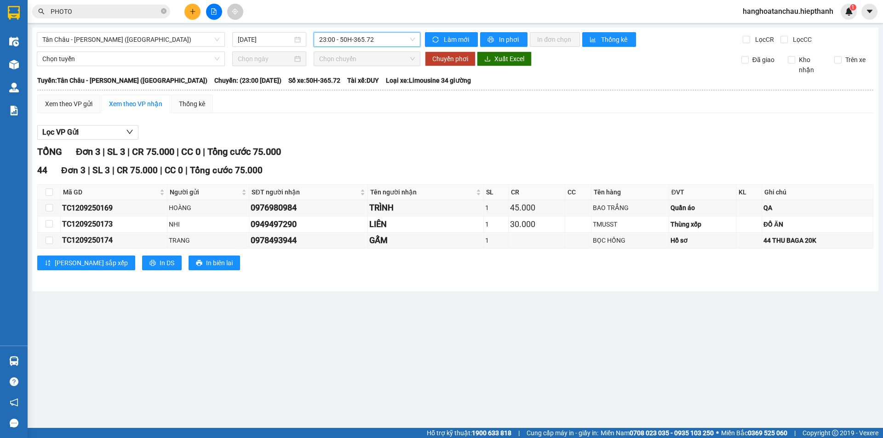
click at [341, 40] on span "23:00 - 50H-365.72" at bounding box center [367, 40] width 96 height 14
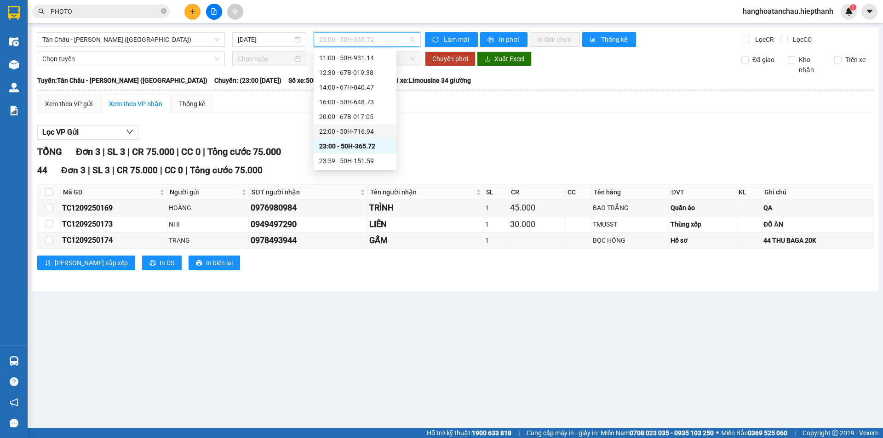
click at [347, 131] on div "22:00 - 50H-716.94" at bounding box center [355, 131] width 72 height 10
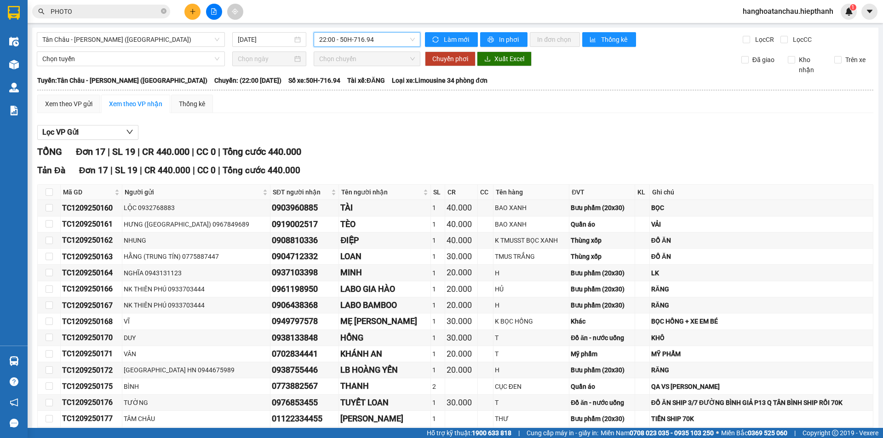
click at [344, 37] on span "22:00 - 50H-716.94" at bounding box center [367, 40] width 96 height 14
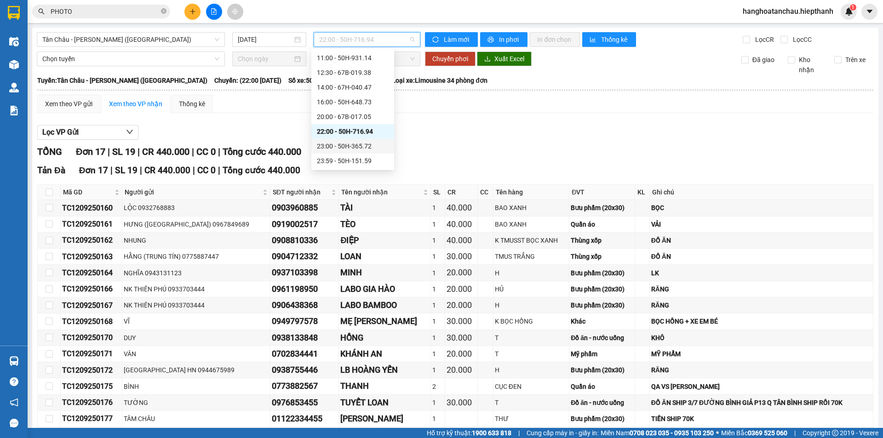
click at [341, 145] on div "23:00 - 50H-365.72" at bounding box center [353, 146] width 72 height 10
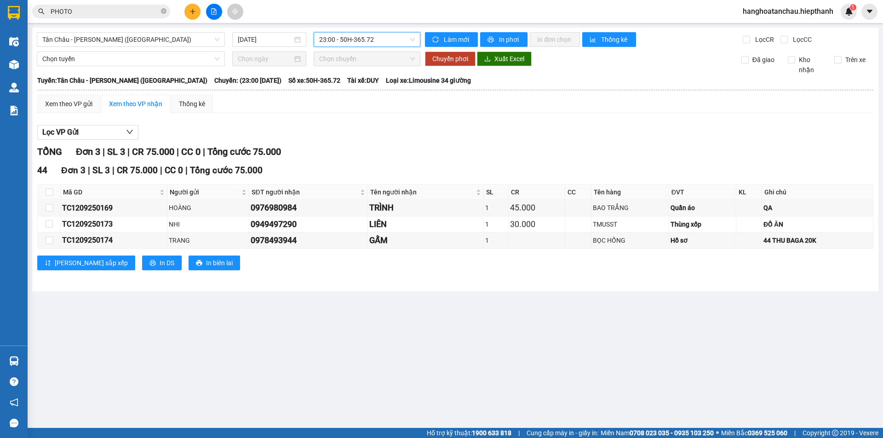
click at [380, 35] on span "23:00 - 50H-365.72" at bounding box center [367, 40] width 96 height 14
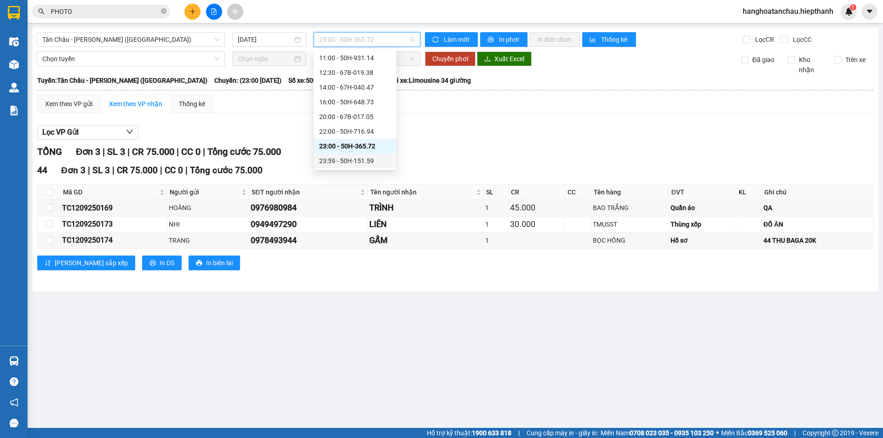
click at [353, 157] on div "23:59 - 50H-151.59" at bounding box center [355, 161] width 72 height 10
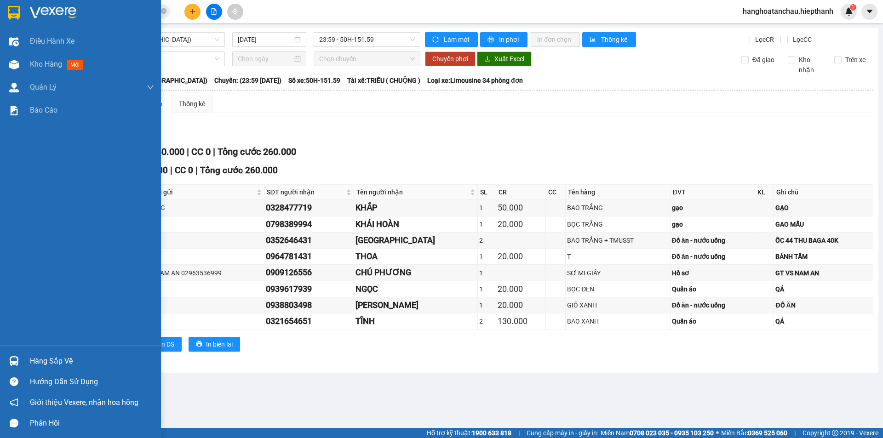
click at [6, 11] on div at bounding box center [14, 13] width 16 height 16
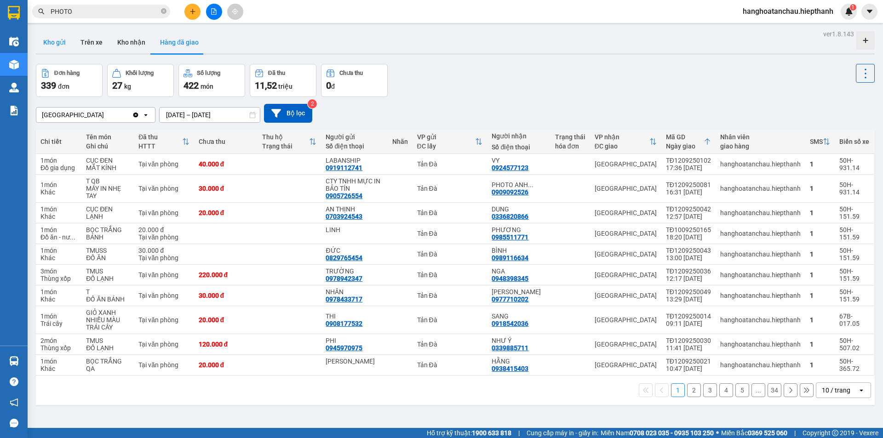
click at [40, 34] on button "Kho gửi" at bounding box center [54, 42] width 37 height 22
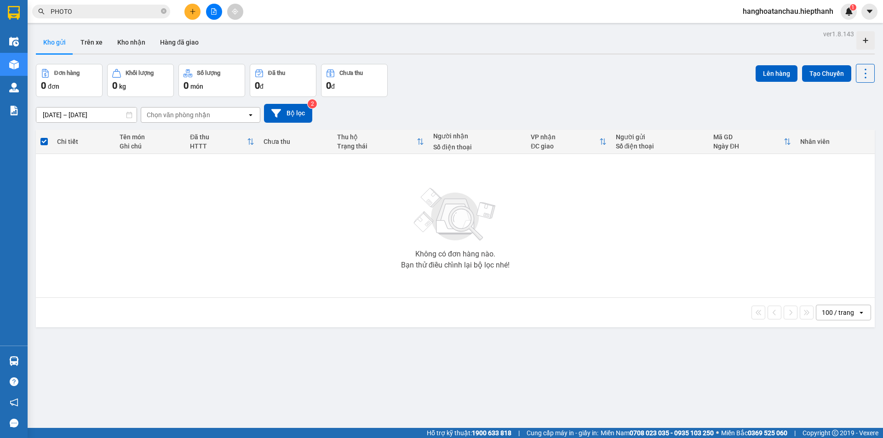
click at [196, 117] on div "Chọn văn phòng nhận" at bounding box center [178, 114] width 63 height 9
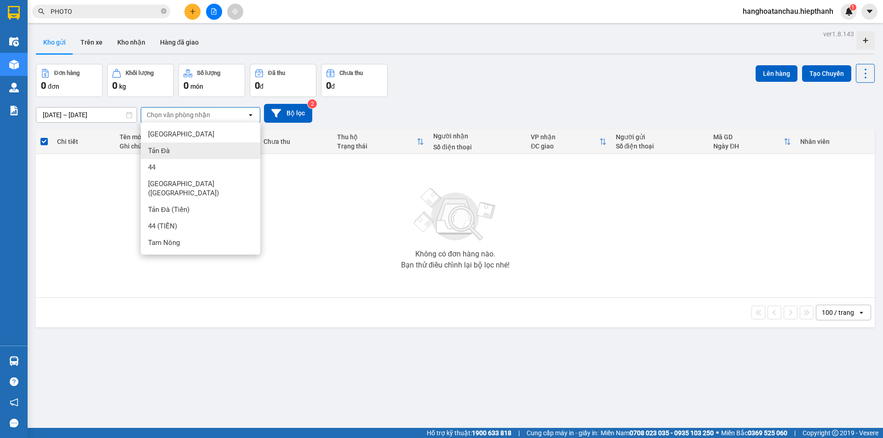
click at [189, 154] on div "Tản Đà" at bounding box center [201, 150] width 120 height 17
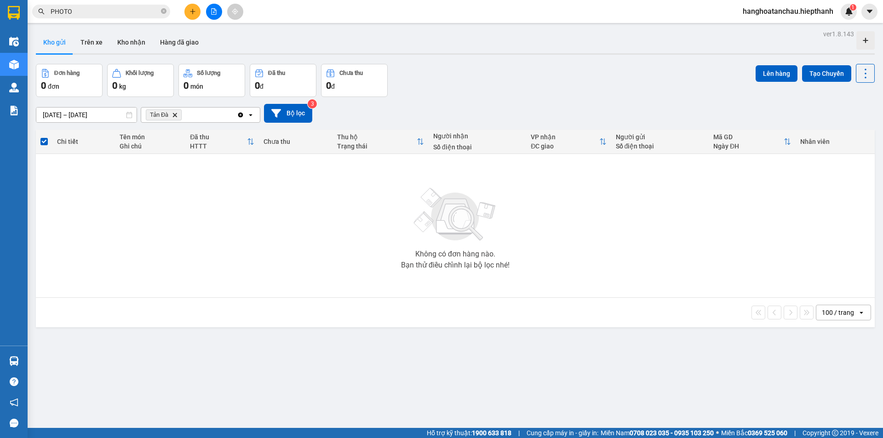
click at [175, 111] on span "Tản Đà Delete" at bounding box center [164, 114] width 36 height 11
click at [176, 114] on icon "Delete" at bounding box center [175, 115] width 6 height 6
click at [162, 47] on button "Hàng đã giao" at bounding box center [179, 42] width 53 height 22
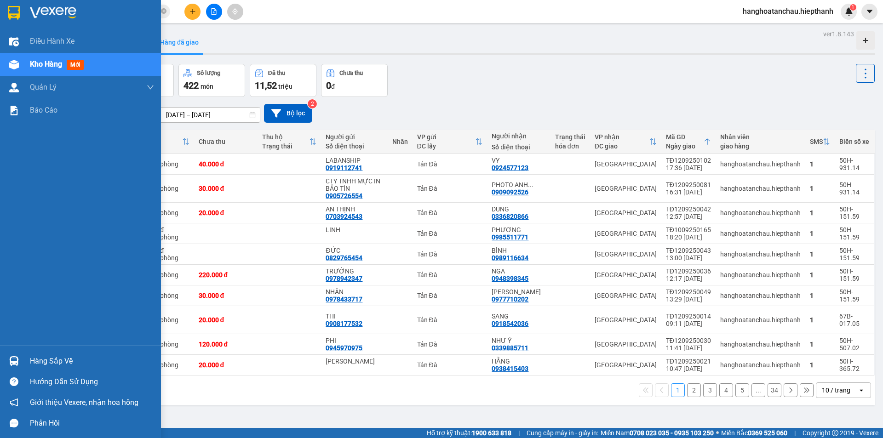
click at [25, 10] on div at bounding box center [80, 15] width 161 height 30
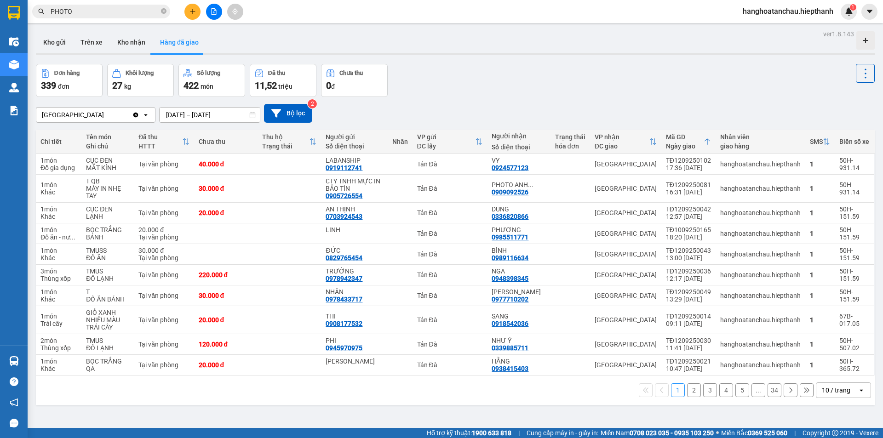
click at [821, 388] on div "10 / trang" at bounding box center [835, 390] width 28 height 9
click at [818, 367] on span "100 / trang" at bounding box center [832, 369] width 33 height 9
